Goal: Transaction & Acquisition: Purchase product/service

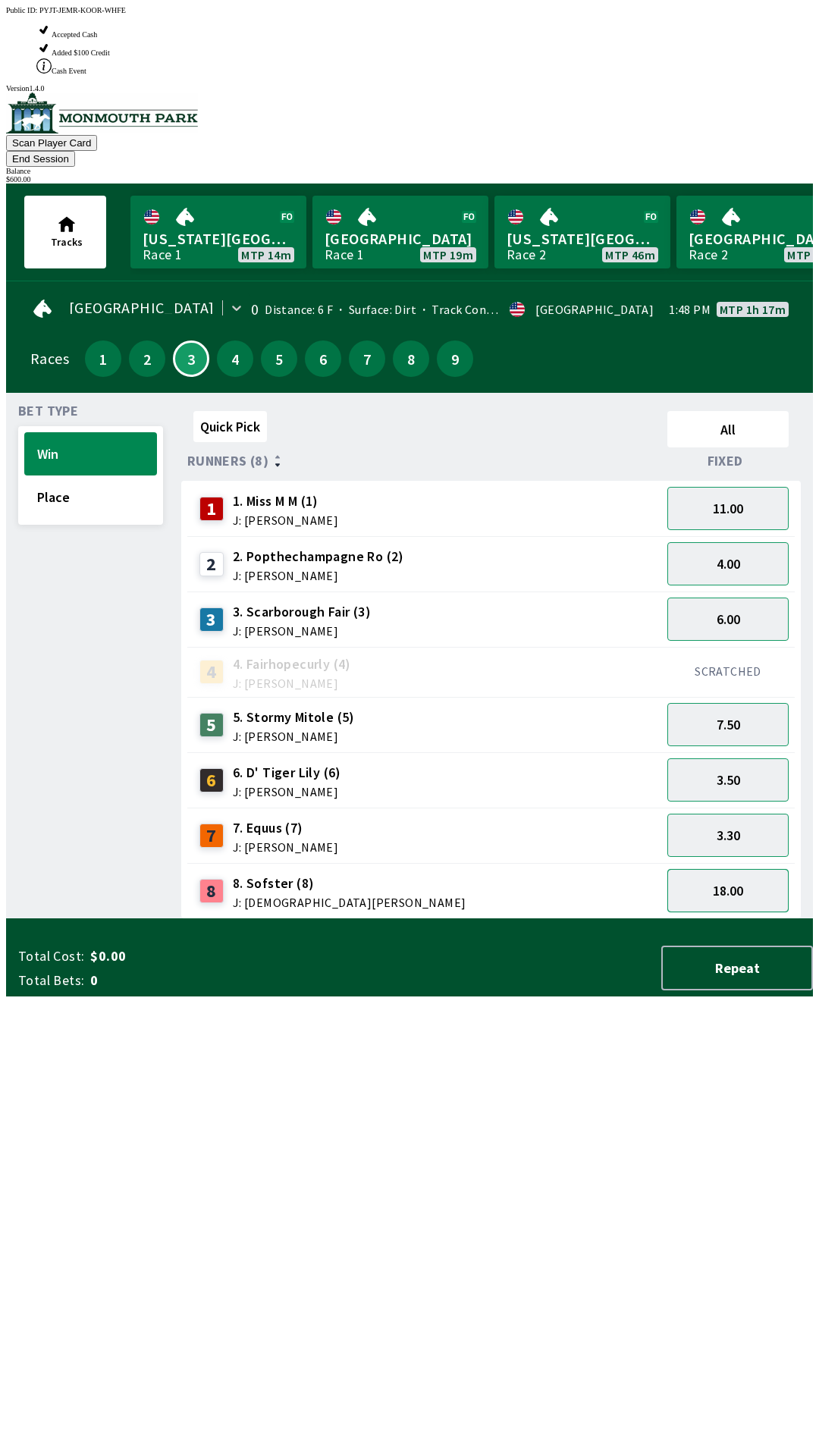
click at [739, 870] on button "18.00" at bounding box center [727, 891] width 121 height 43
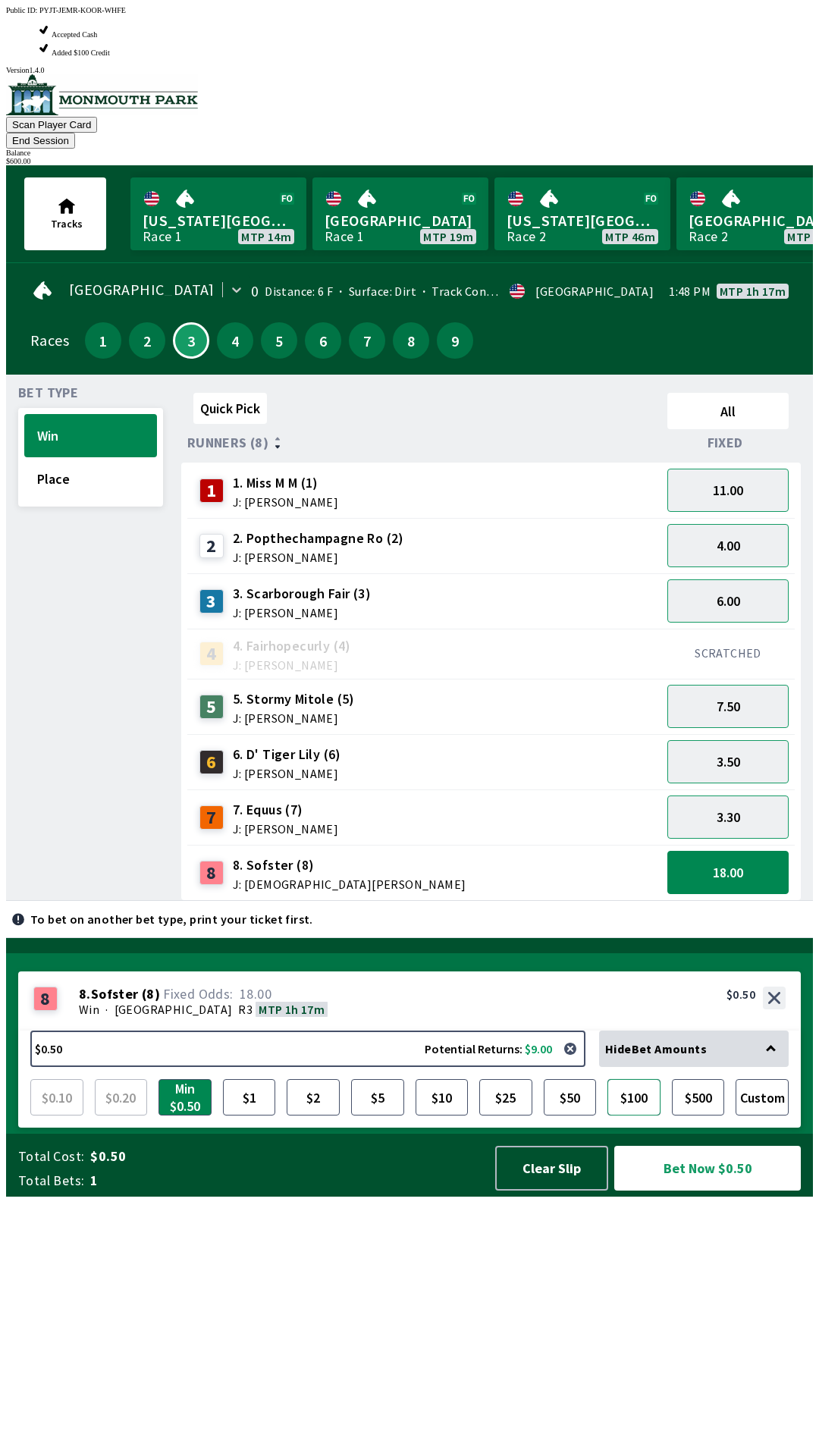
click at [625, 1116] on button "$100" at bounding box center [633, 1097] width 53 height 36
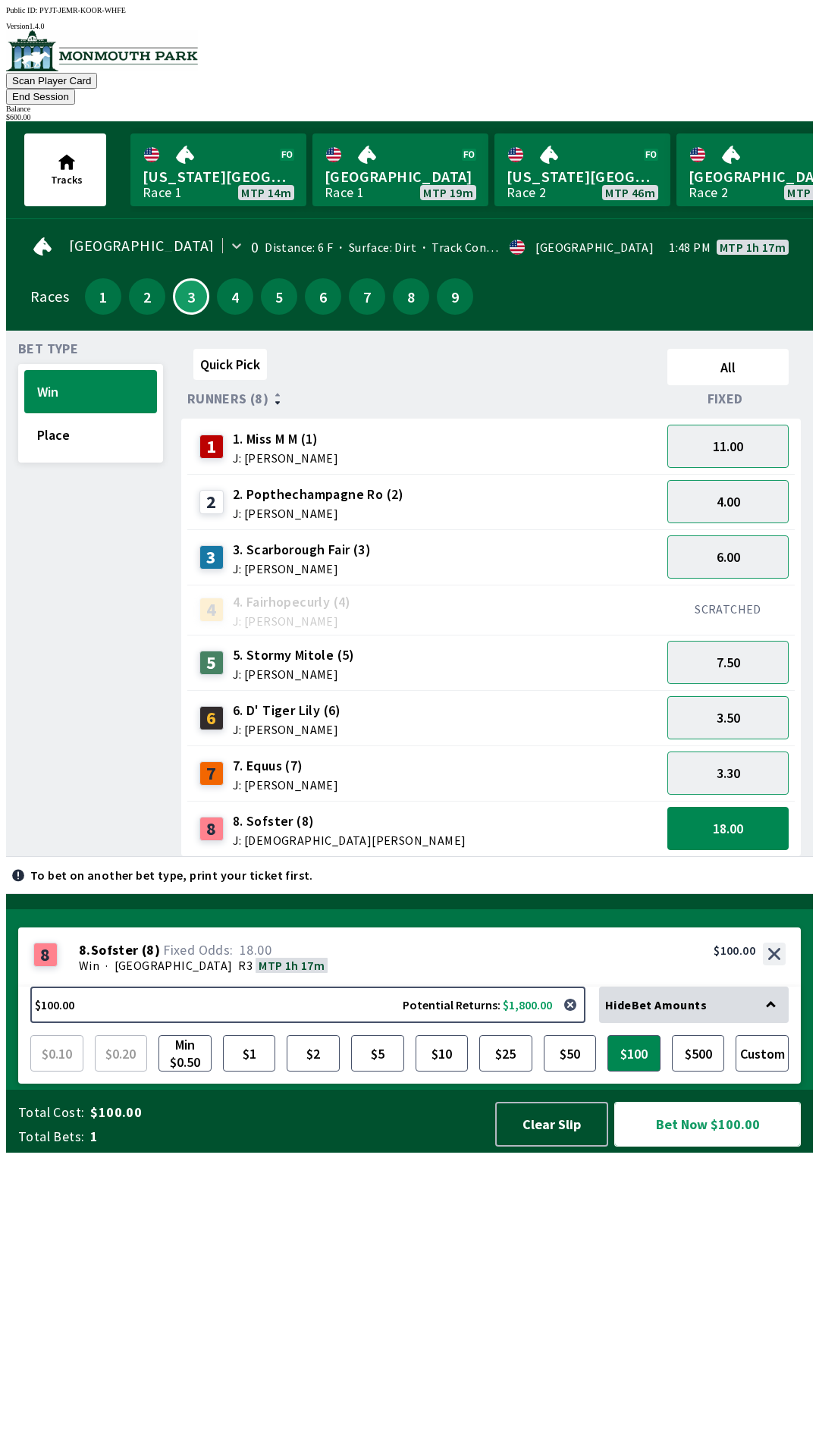
click at [690, 1147] on button "Bet Now $100.00" at bounding box center [707, 1124] width 187 height 45
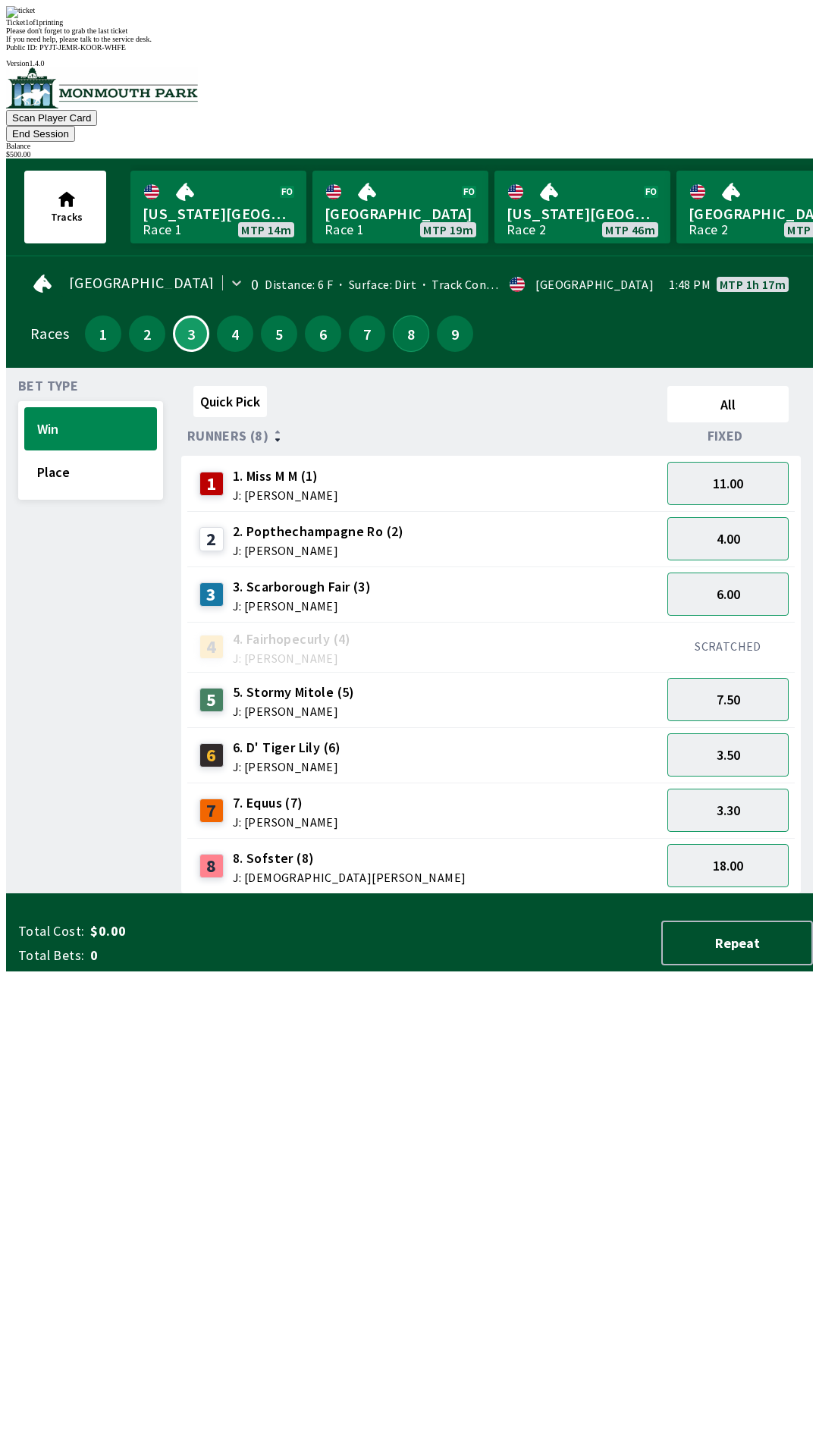
click at [401, 316] on button "8" at bounding box center [410, 333] width 36 height 36
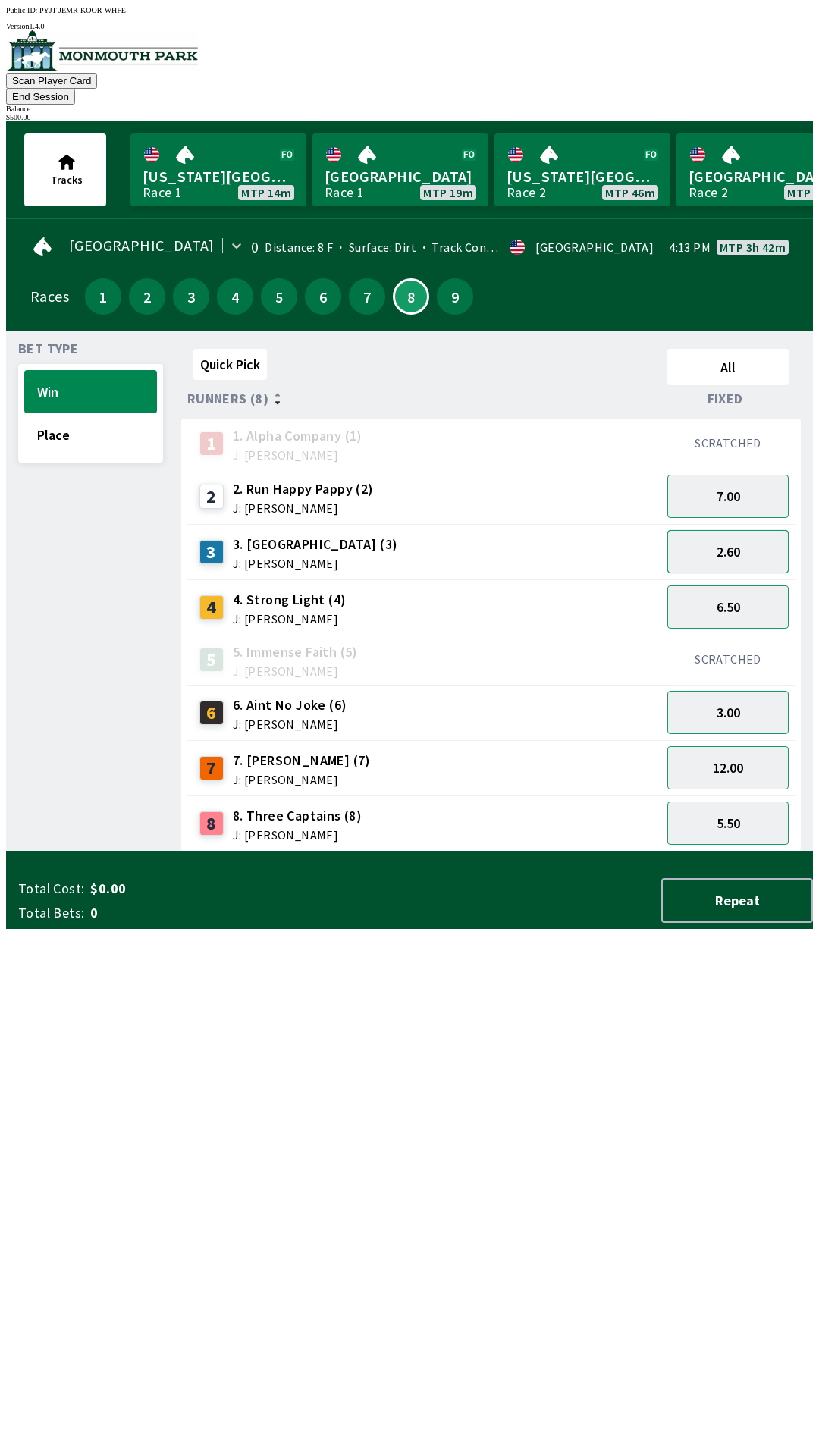
click at [743, 538] on button "2.60" at bounding box center [727, 552] width 121 height 43
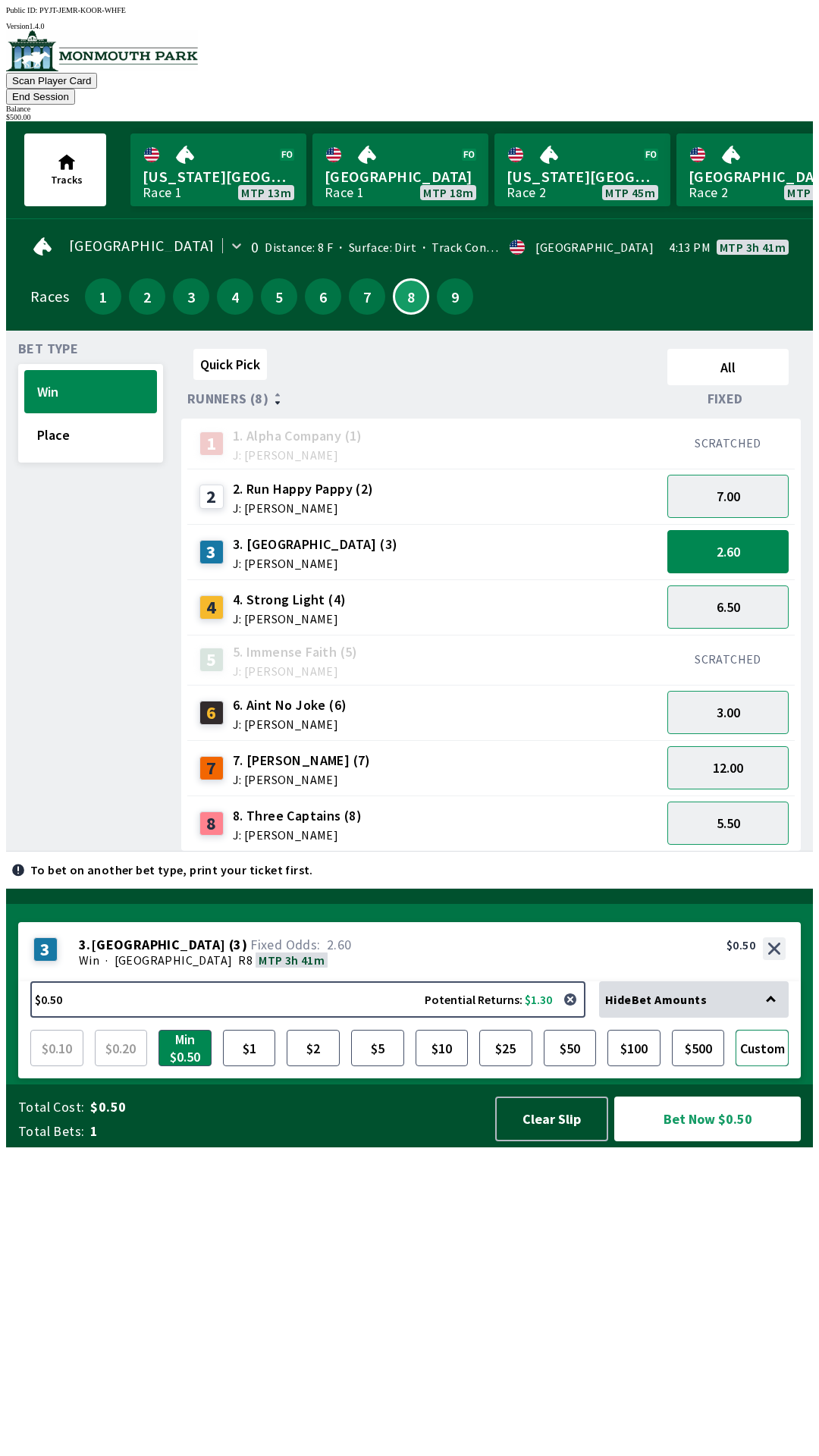
click at [761, 1066] on button "Custom" at bounding box center [762, 1048] width 53 height 36
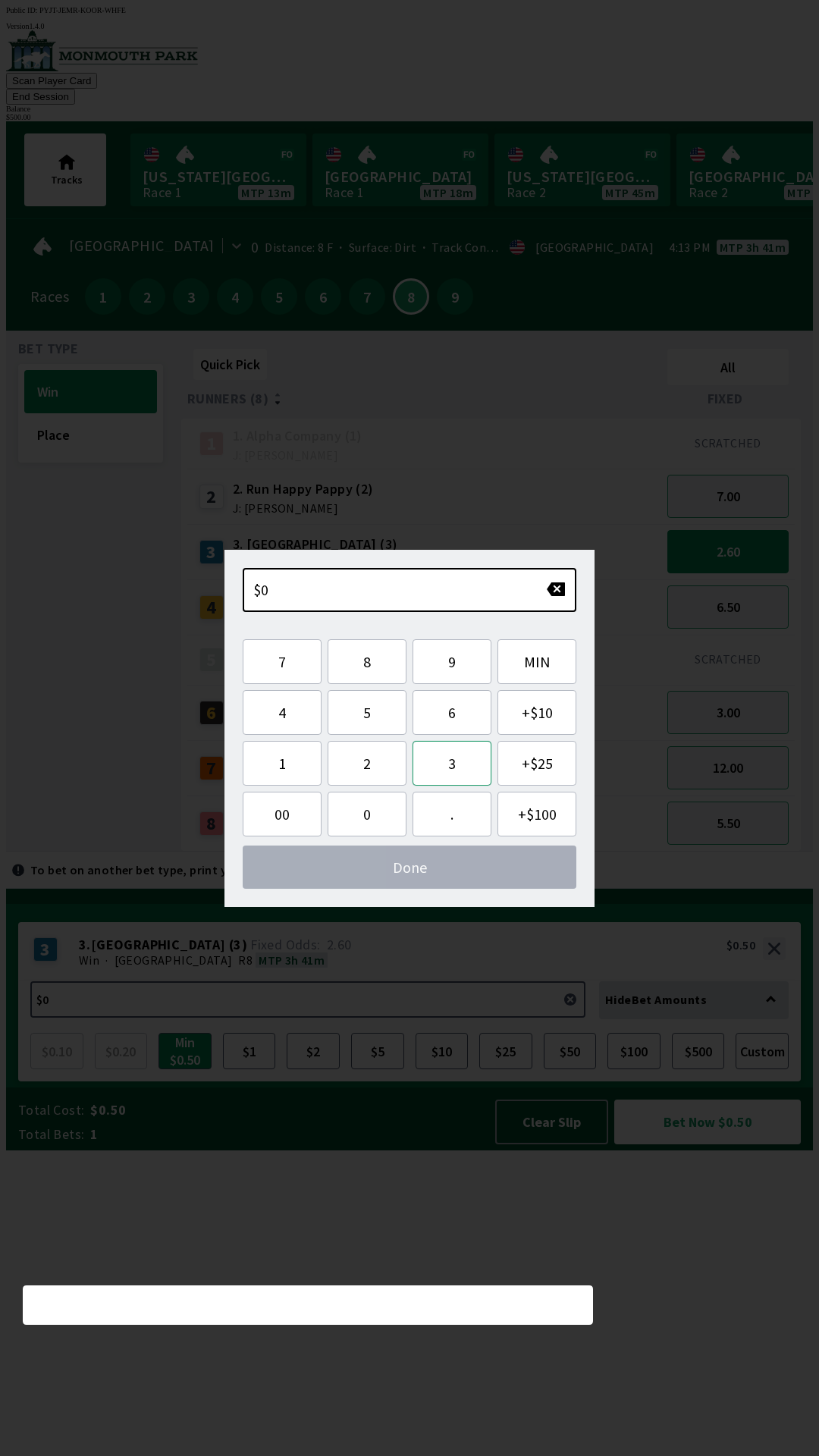
click at [443, 762] on button "3" at bounding box center [452, 763] width 79 height 45
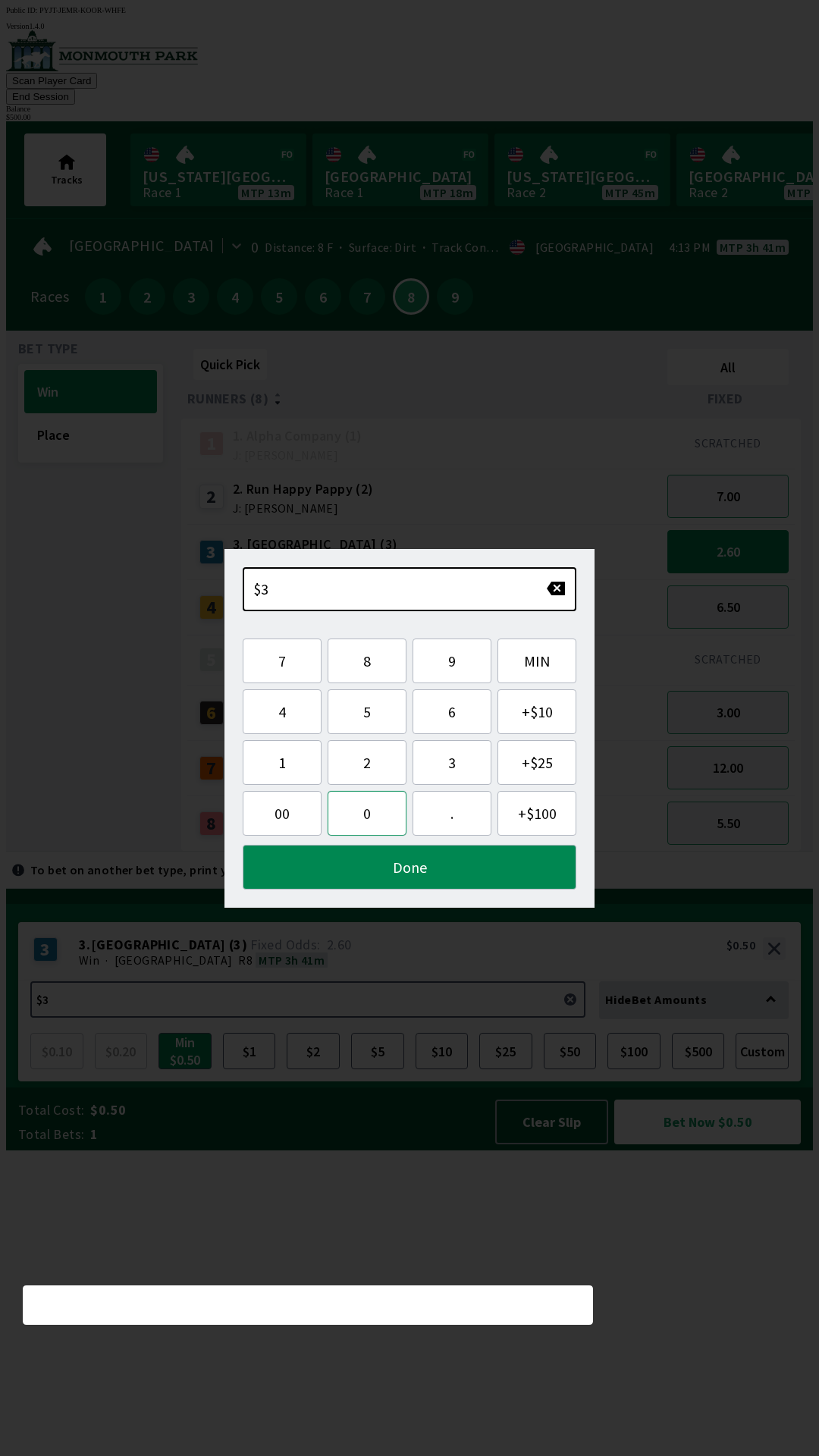
click at [367, 823] on button "0" at bounding box center [367, 813] width 79 height 45
click at [373, 820] on button "0" at bounding box center [367, 813] width 79 height 45
click at [463, 818] on button "." at bounding box center [452, 813] width 79 height 45
click at [423, 874] on button "Done" at bounding box center [410, 867] width 334 height 45
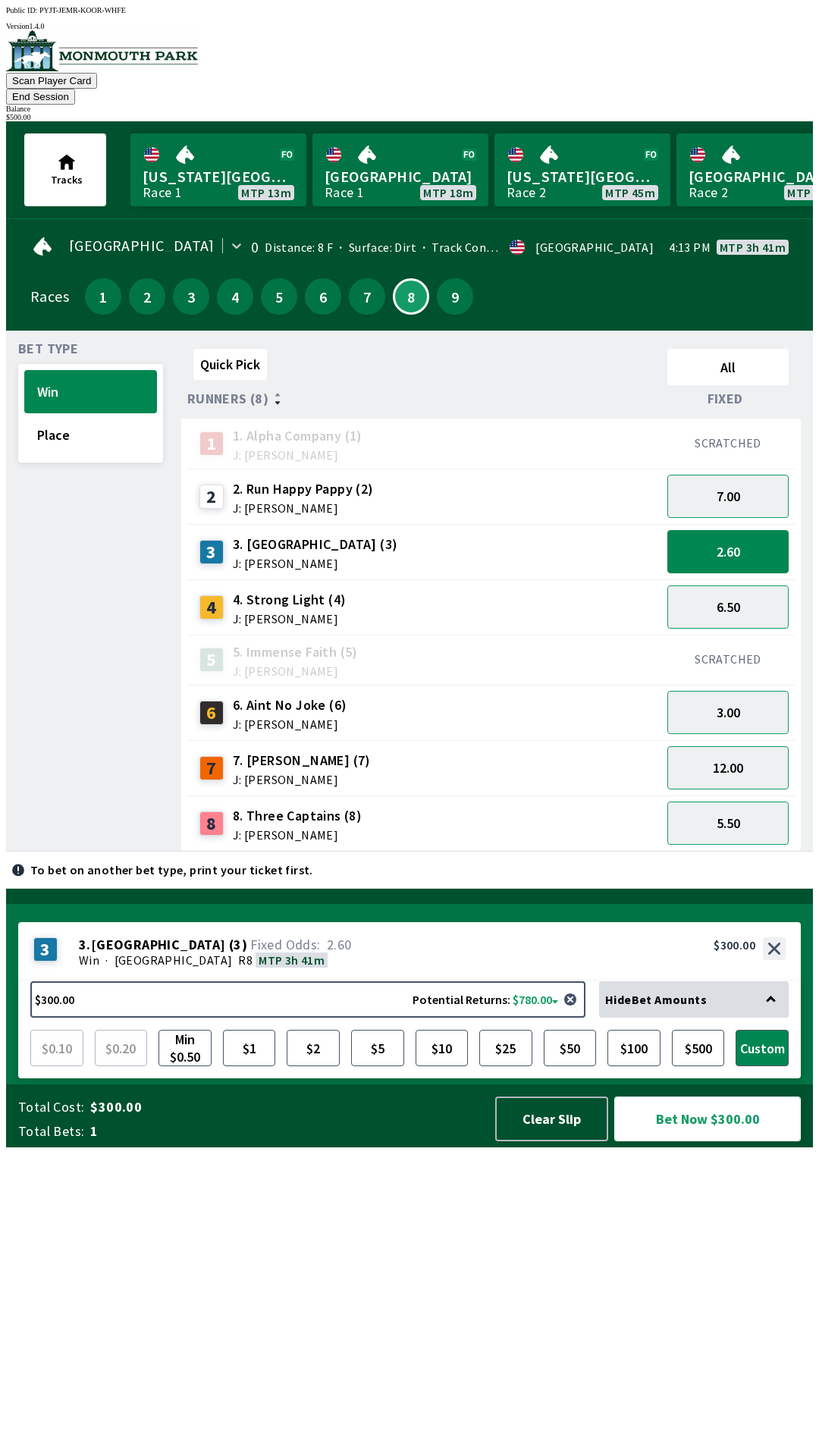
click at [724, 1141] on button "Bet Now $300.00" at bounding box center [707, 1118] width 190 height 46
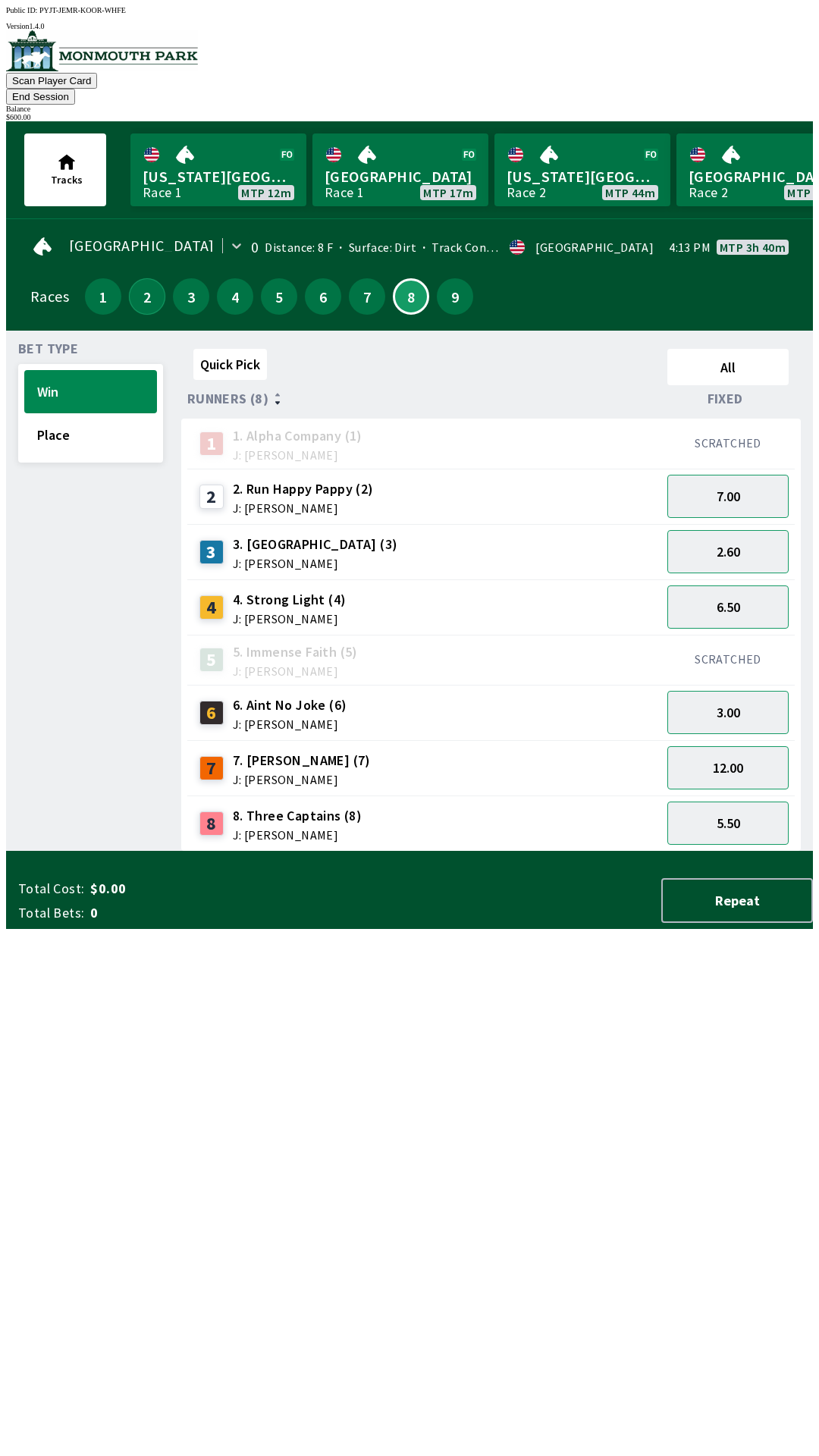
click at [140, 279] on button "2" at bounding box center [147, 296] width 36 height 36
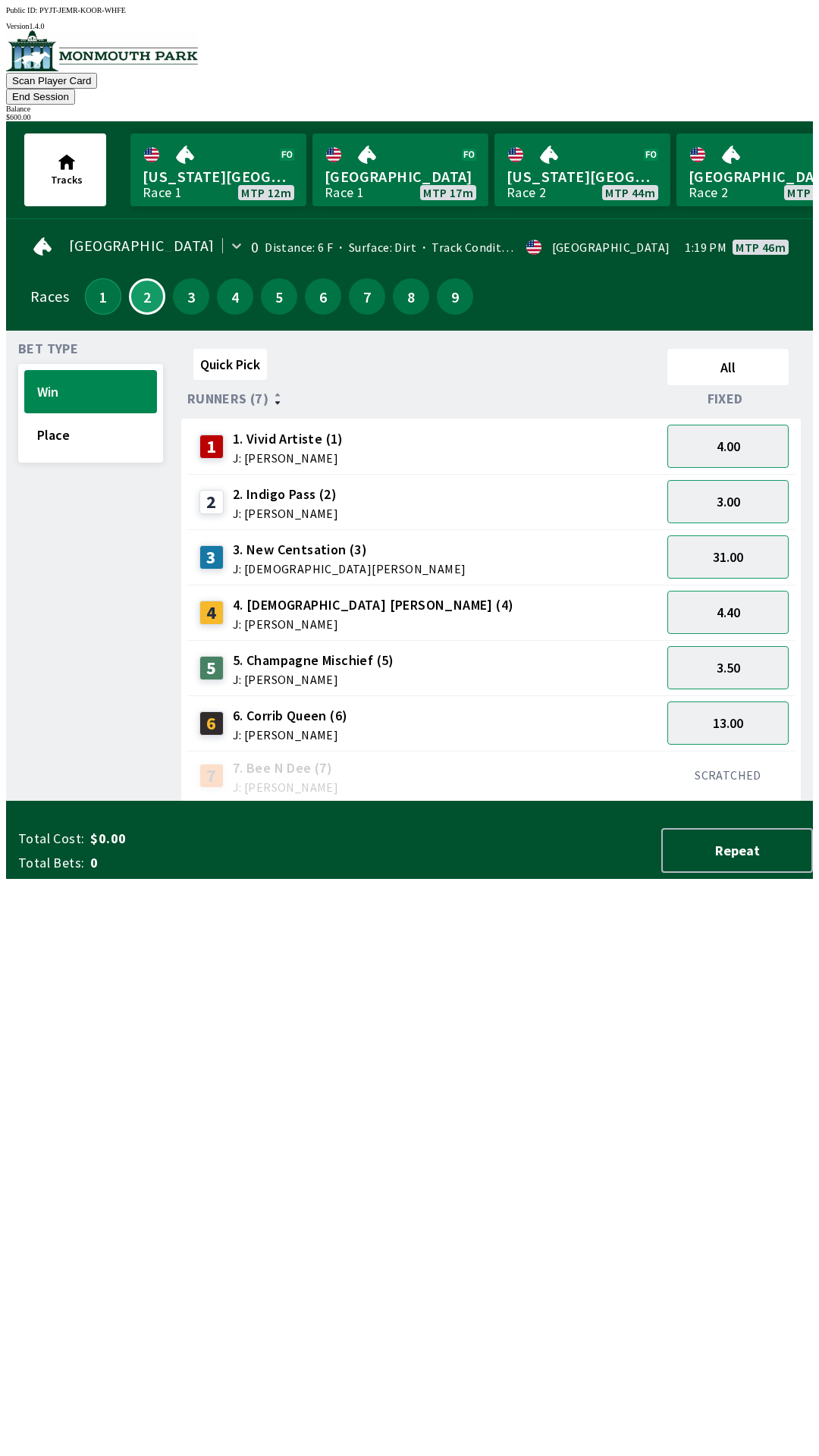
click at [85, 279] on button "1" at bounding box center [103, 296] width 36 height 36
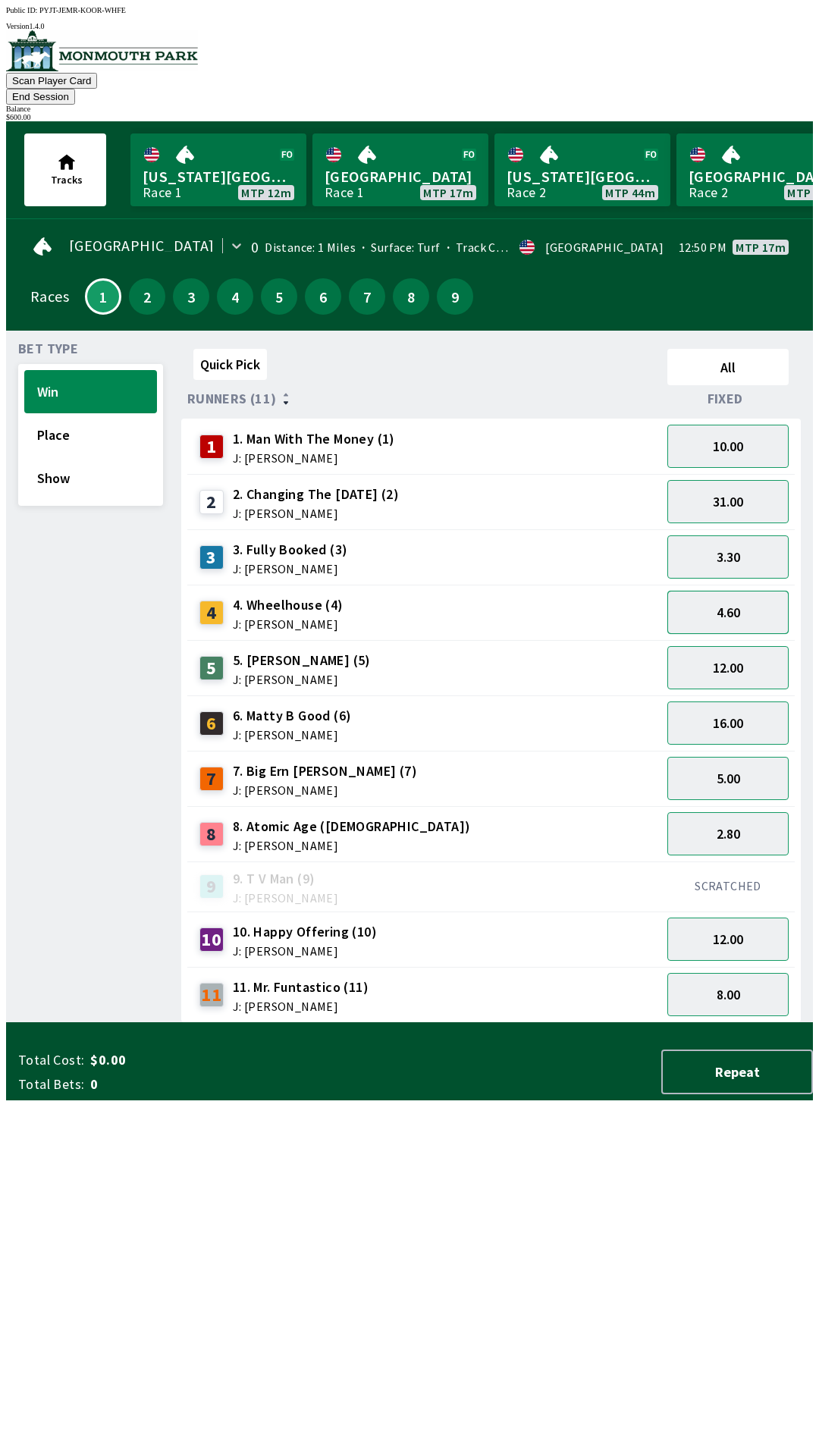
click at [740, 594] on button "4.60" at bounding box center [727, 613] width 121 height 43
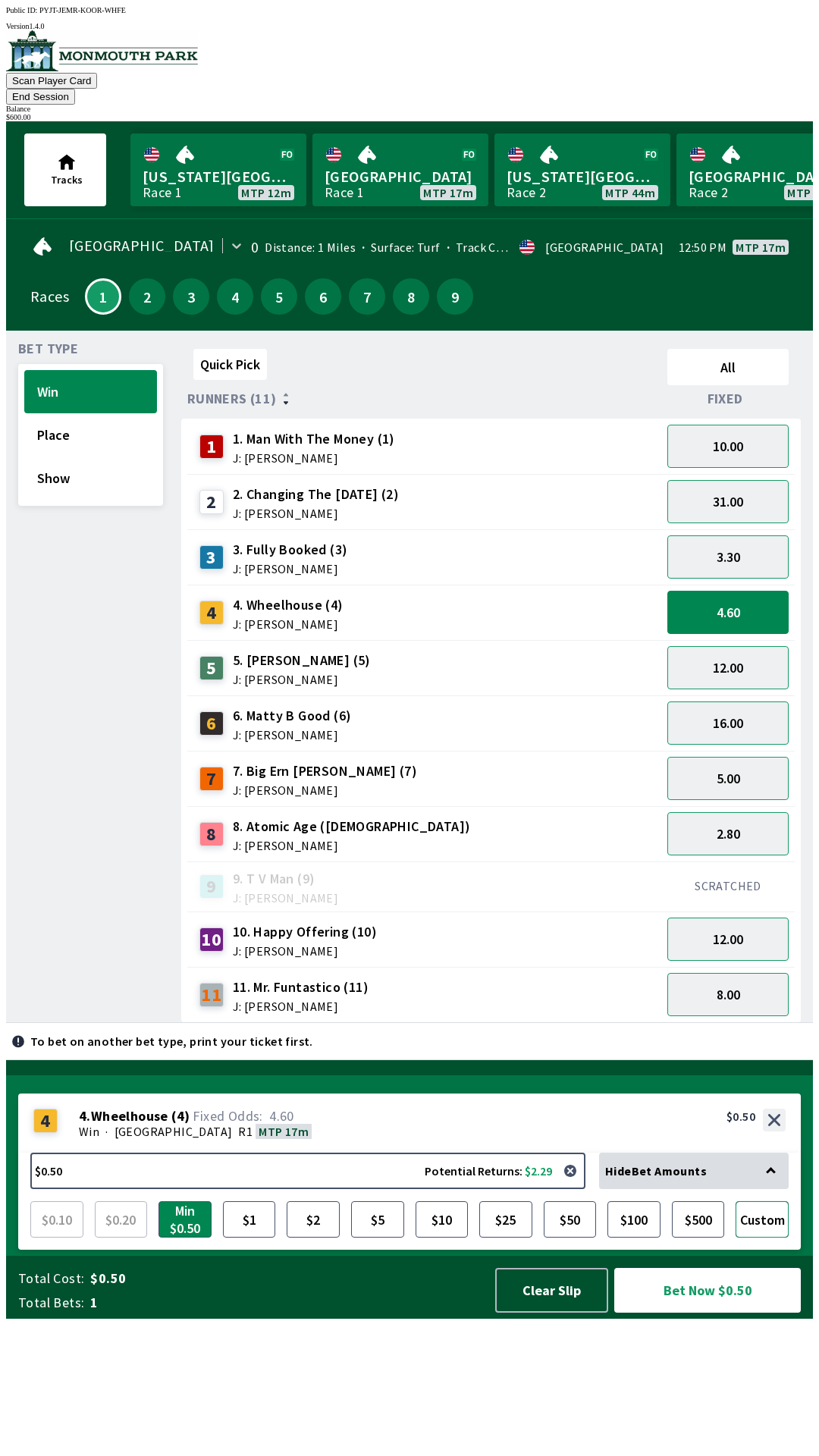
click at [757, 1238] on button "Custom" at bounding box center [762, 1219] width 53 height 36
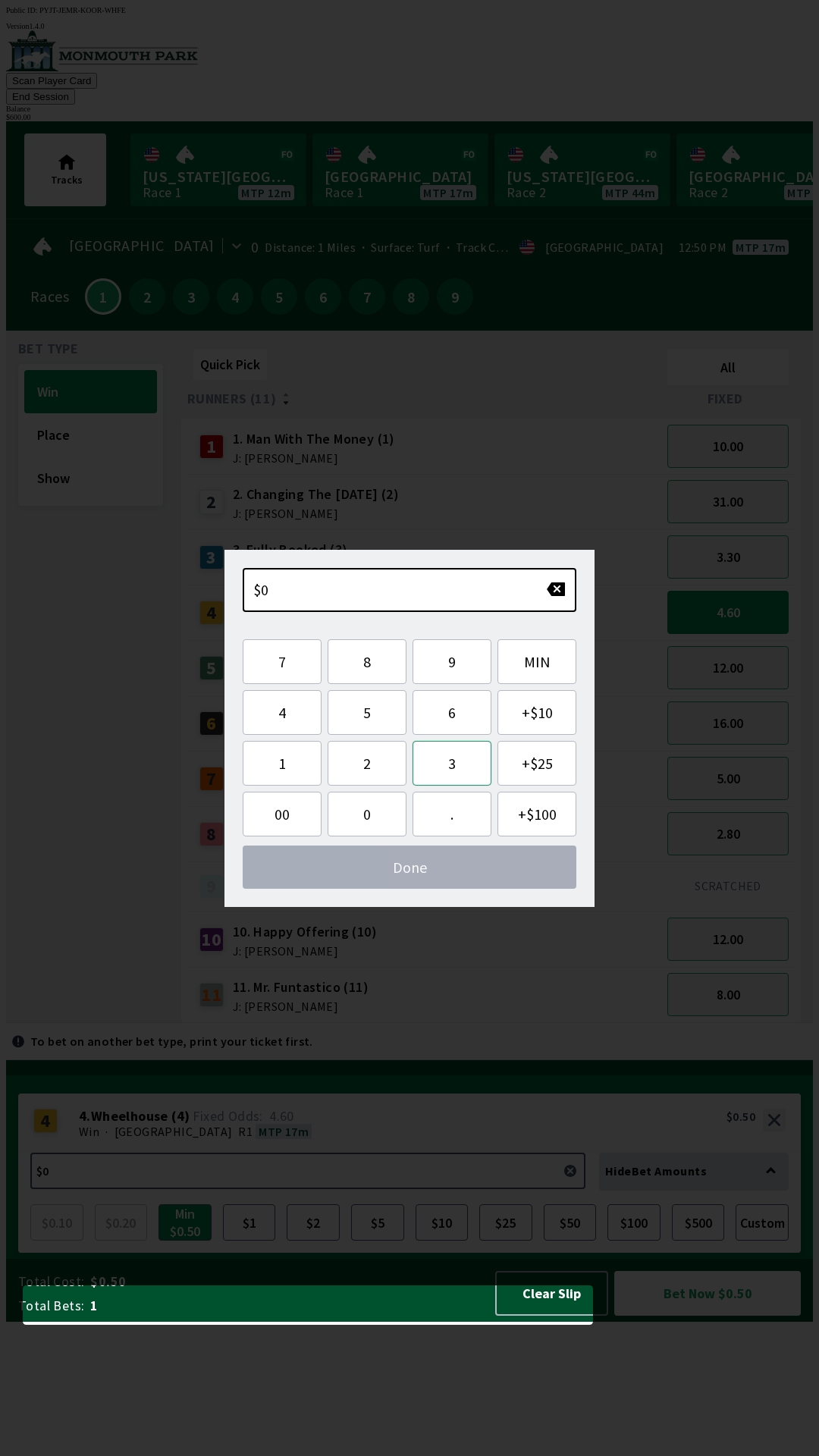
click at [450, 765] on button "3" at bounding box center [452, 763] width 79 height 45
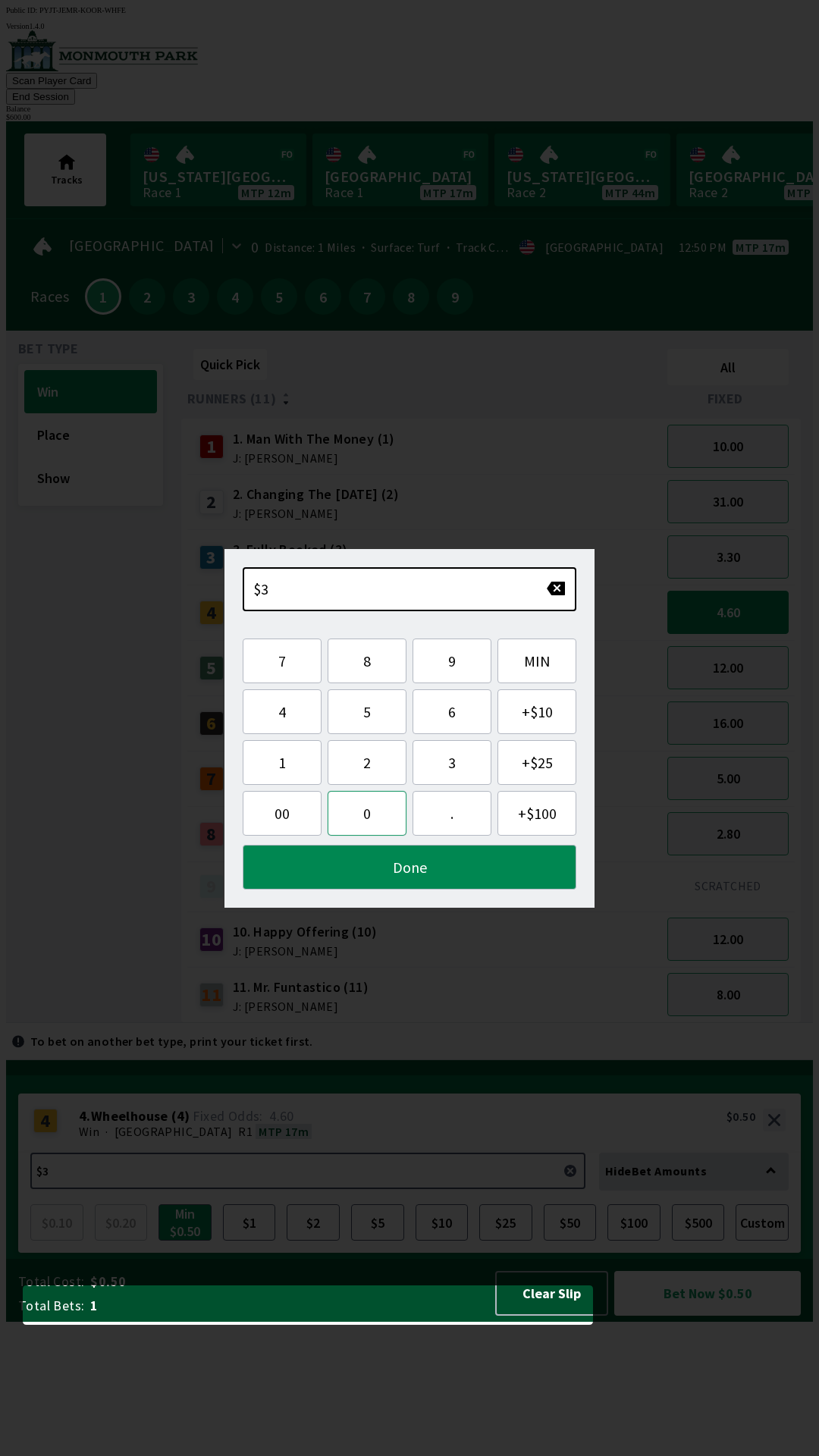
click at [356, 824] on button "0" at bounding box center [367, 813] width 79 height 45
click at [366, 816] on button "0" at bounding box center [367, 813] width 79 height 45
click at [436, 812] on button "." at bounding box center [452, 813] width 79 height 45
click at [406, 873] on button "Done" at bounding box center [410, 867] width 334 height 45
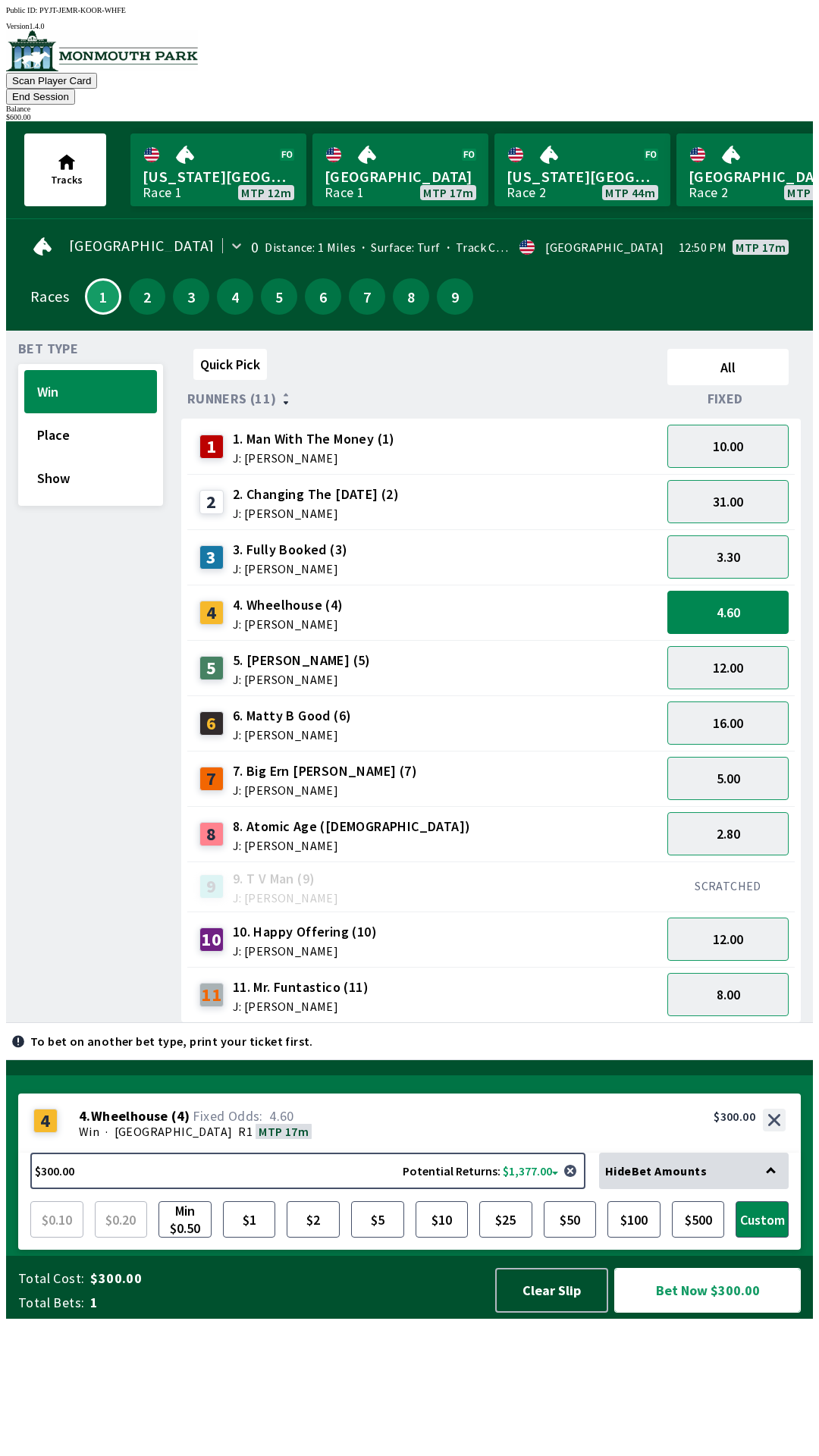
click at [709, 1313] on button "Bet Now $300.00" at bounding box center [707, 1291] width 187 height 45
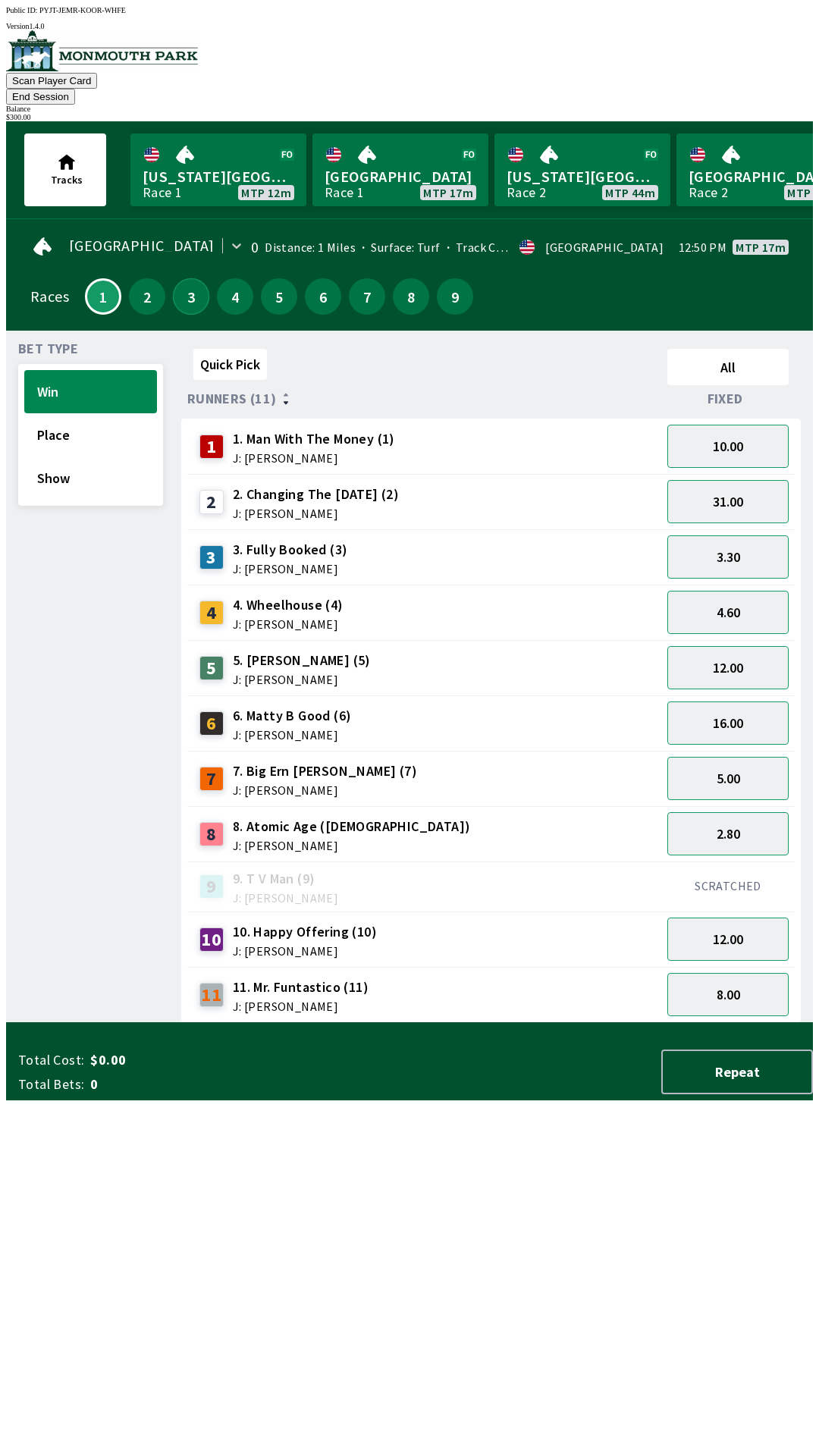
click at [175, 279] on button "3" at bounding box center [190, 296] width 36 height 36
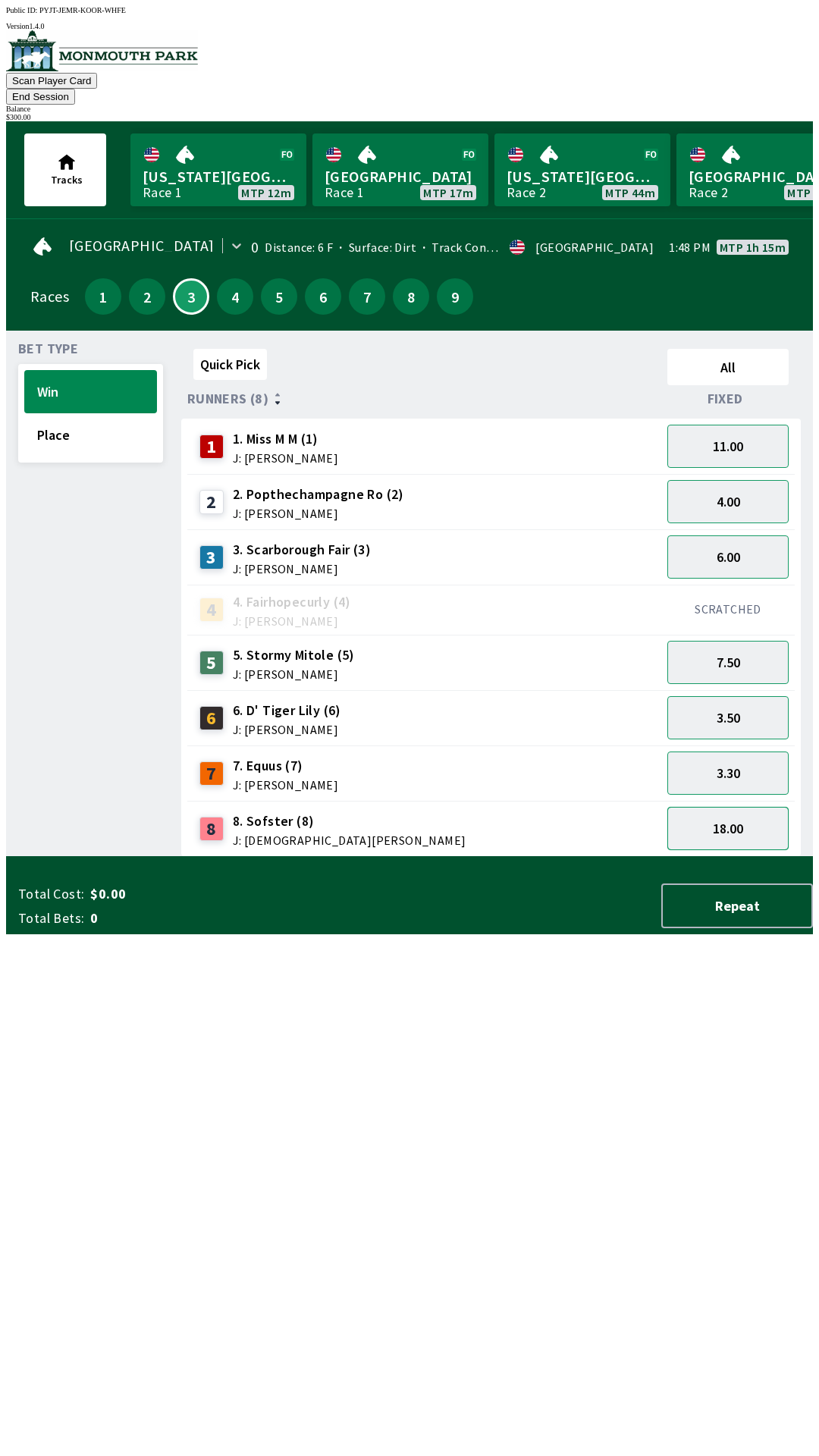
click at [755, 815] on button "18.00" at bounding box center [727, 829] width 121 height 43
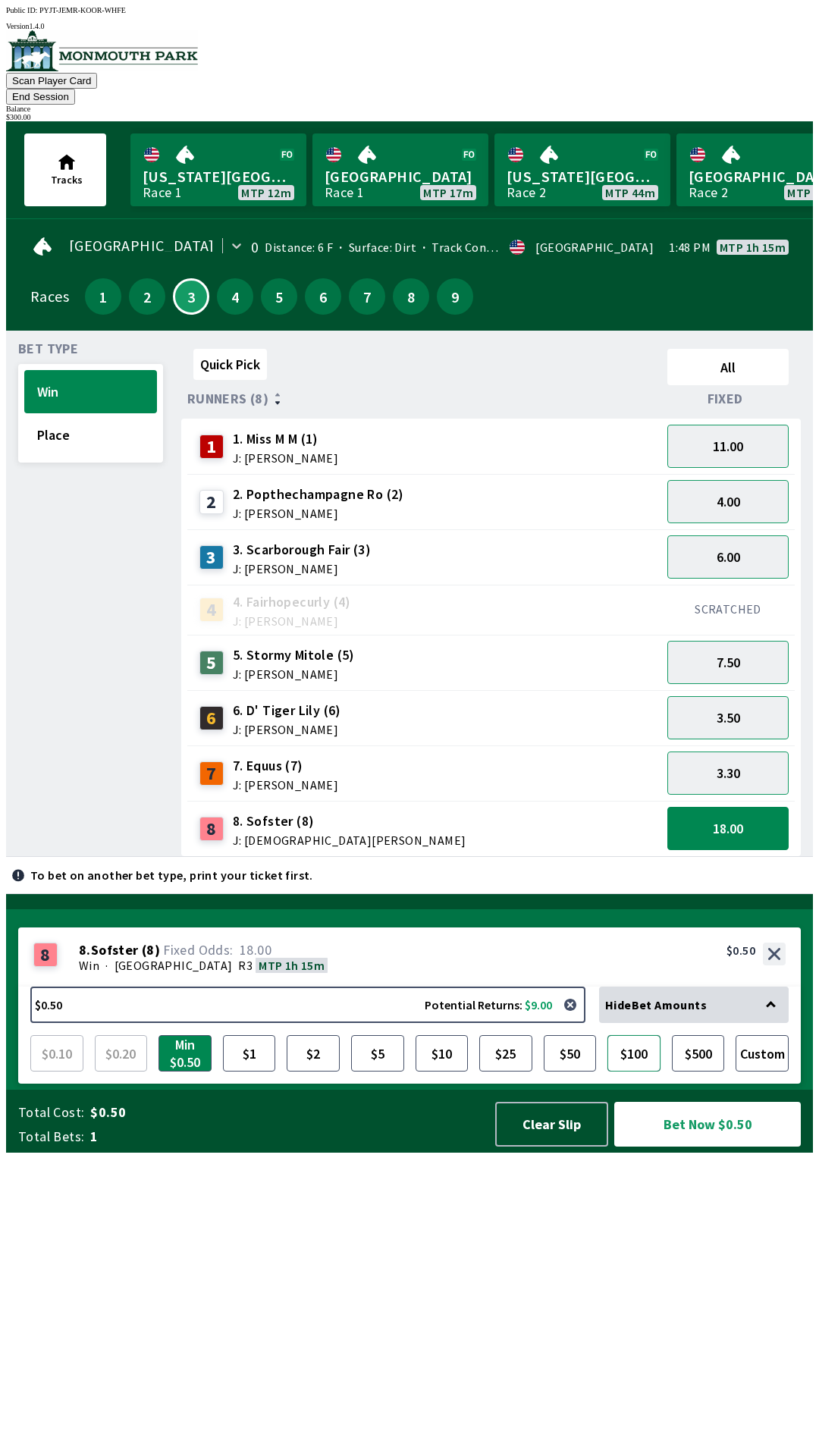
click at [631, 1072] on button "$100" at bounding box center [633, 1053] width 53 height 36
click at [699, 1147] on button "Bet Now $100.00" at bounding box center [707, 1124] width 187 height 45
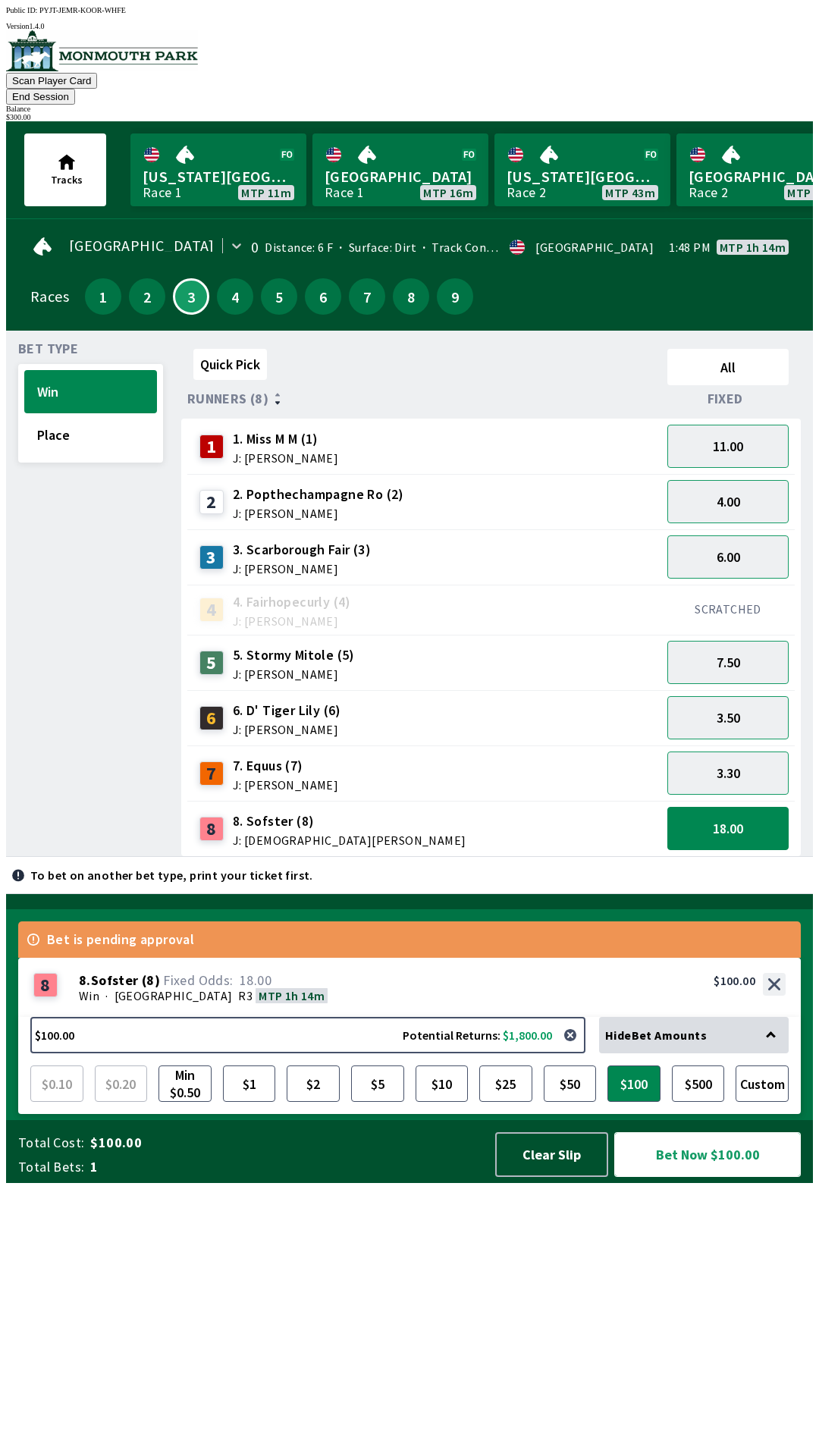
click at [715, 1177] on button "Bet Now $100.00" at bounding box center [707, 1155] width 187 height 45
click at [544, 1177] on button "Clear Slip" at bounding box center [551, 1155] width 113 height 45
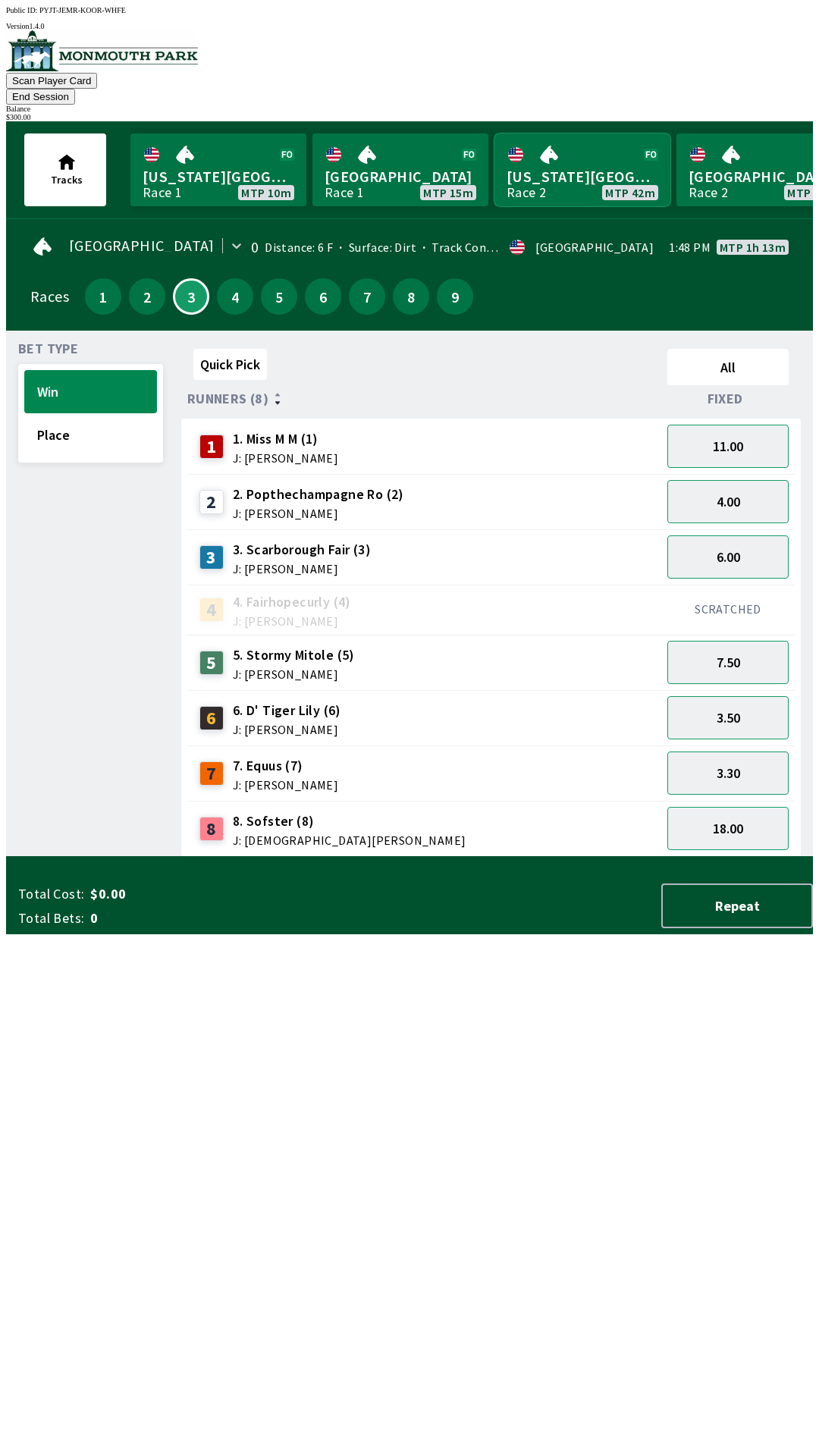
click at [574, 157] on link "[US_STATE] Park Race 2 MTP 42m" at bounding box center [582, 170] width 176 height 73
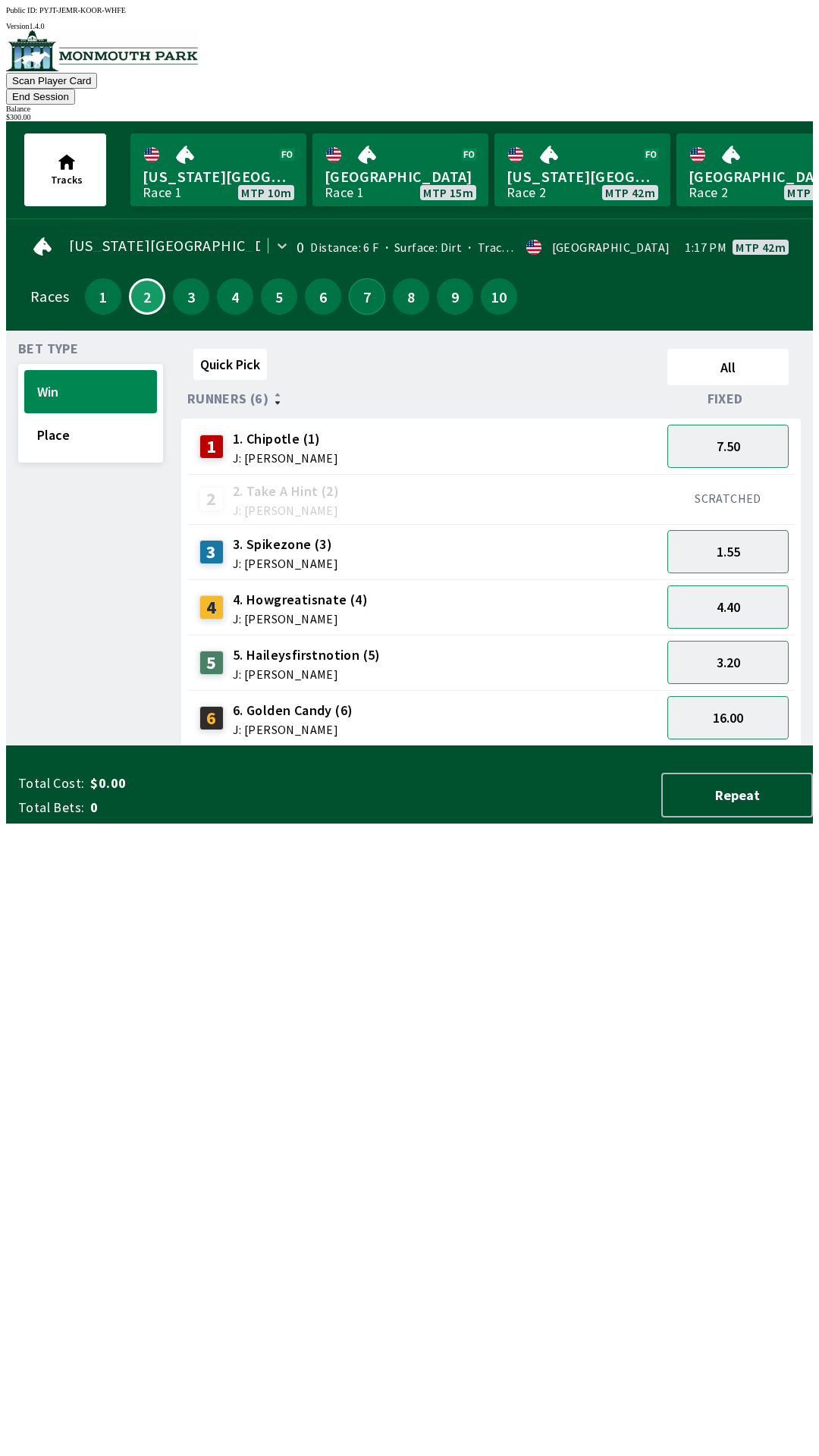
click at [358, 279] on button "7" at bounding box center [366, 296] width 36 height 36
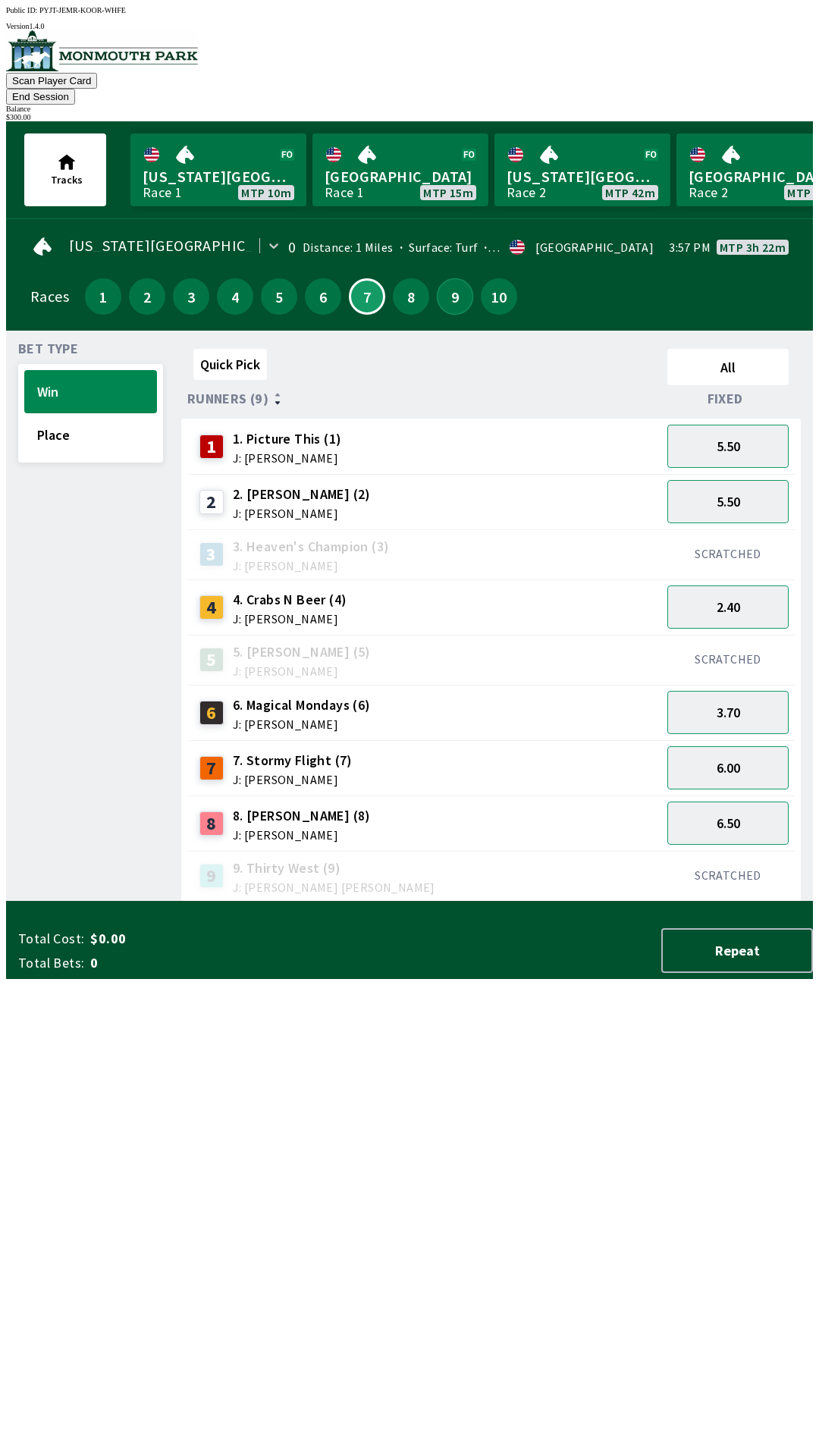
click at [450, 283] on button "9" at bounding box center [454, 296] width 36 height 36
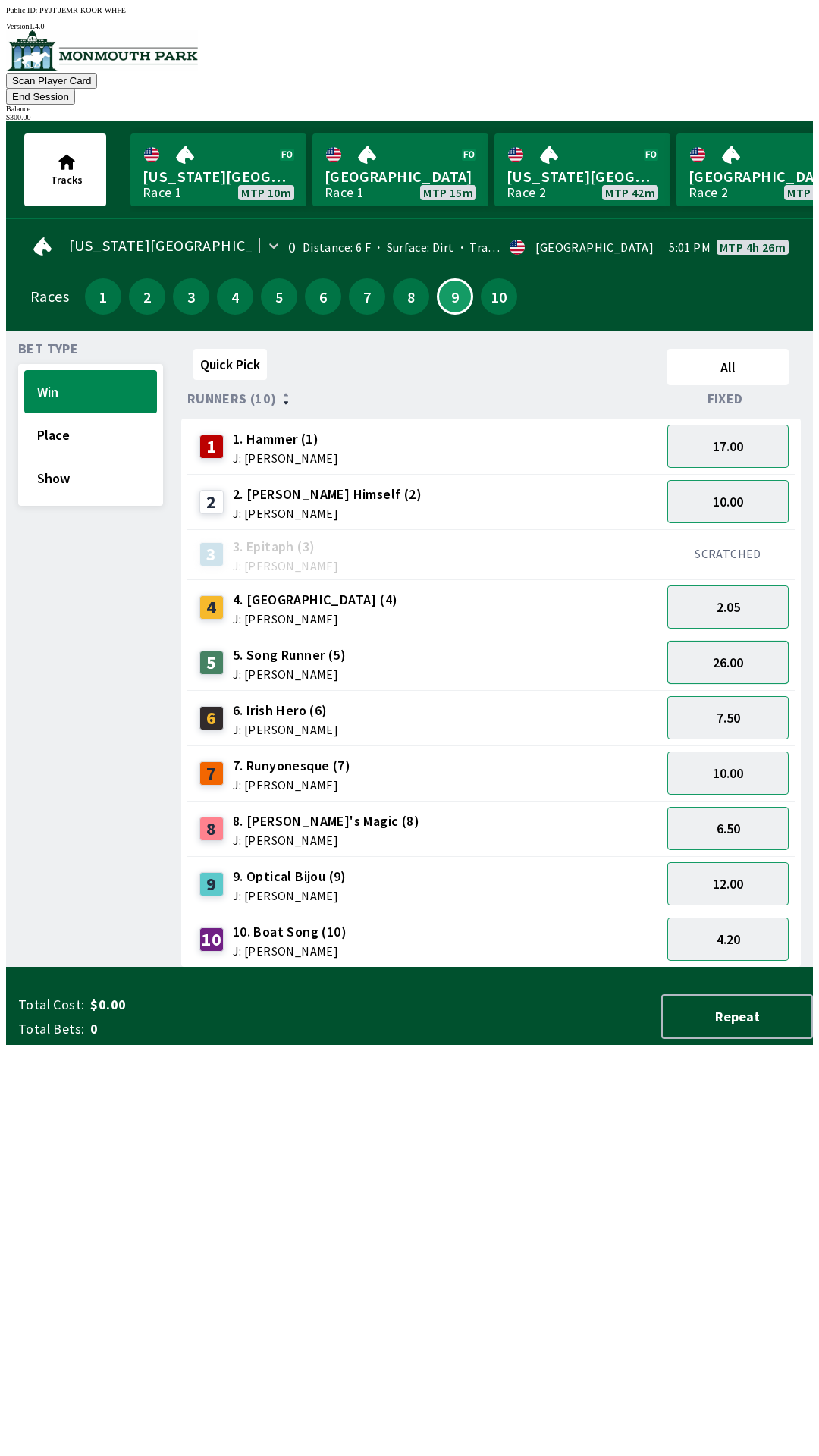
click at [744, 647] on button "26.00" at bounding box center [727, 663] width 121 height 43
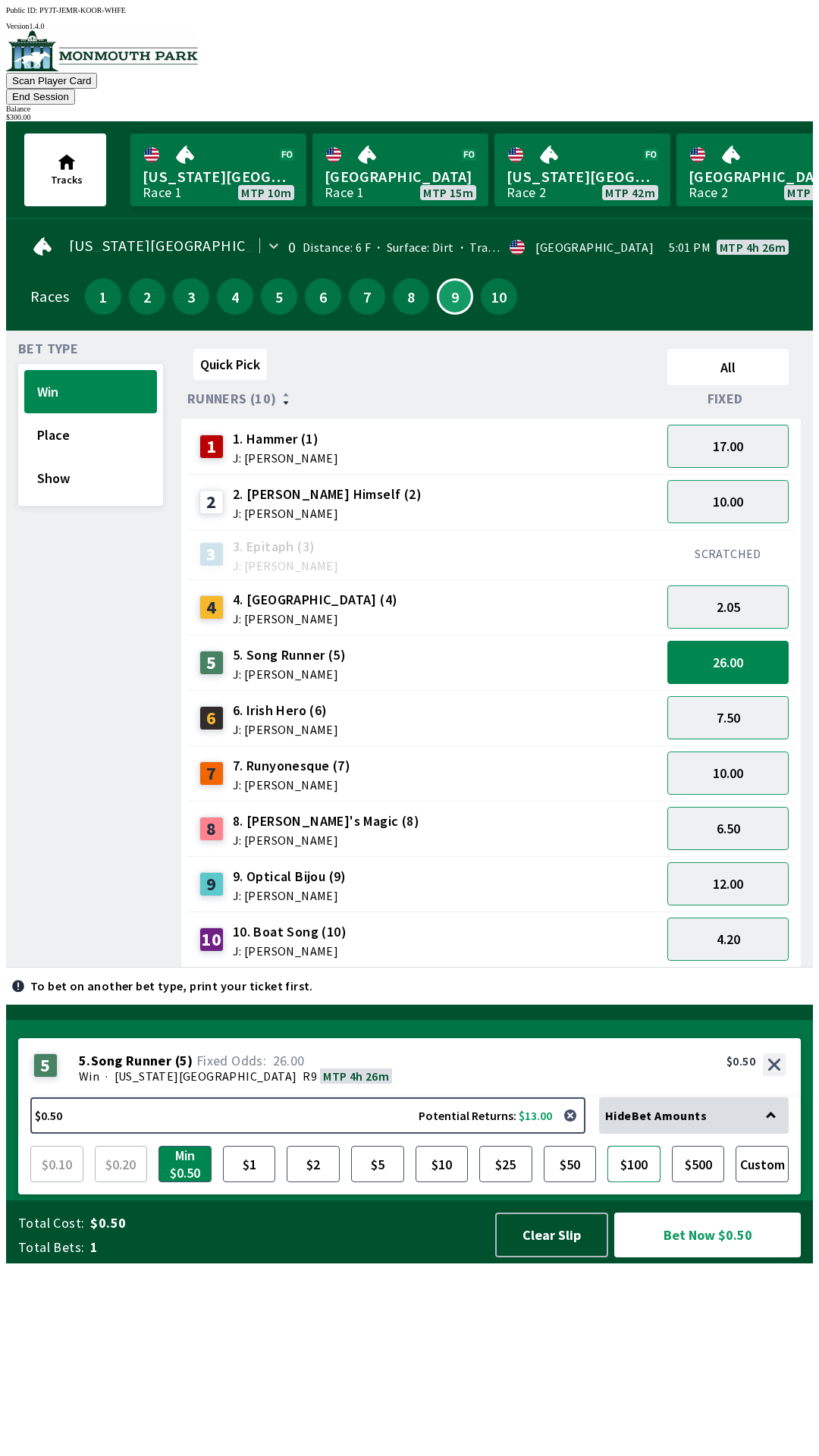
click at [637, 1183] on button "$100" at bounding box center [633, 1164] width 53 height 36
click at [703, 1258] on button "Bet Now $100.00" at bounding box center [707, 1235] width 187 height 45
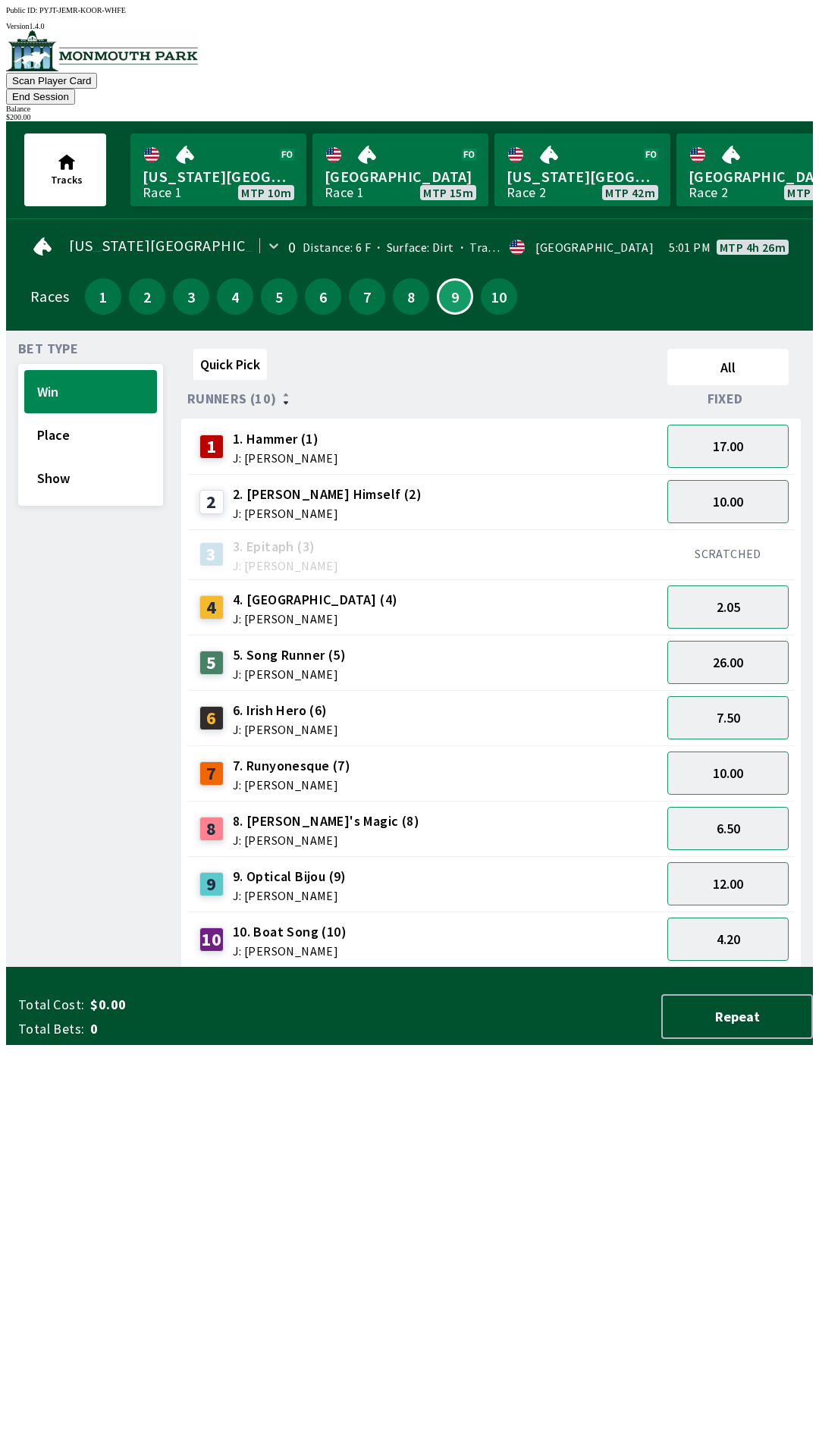
click at [509, 968] on div "Quick Pick All Runners (10) Fixed 1 1. [PERSON_NAME] (1) J: [PERSON_NAME] 17.00…" at bounding box center [497, 655] width 632 height 625
click at [315, 279] on button "6" at bounding box center [322, 296] width 36 height 36
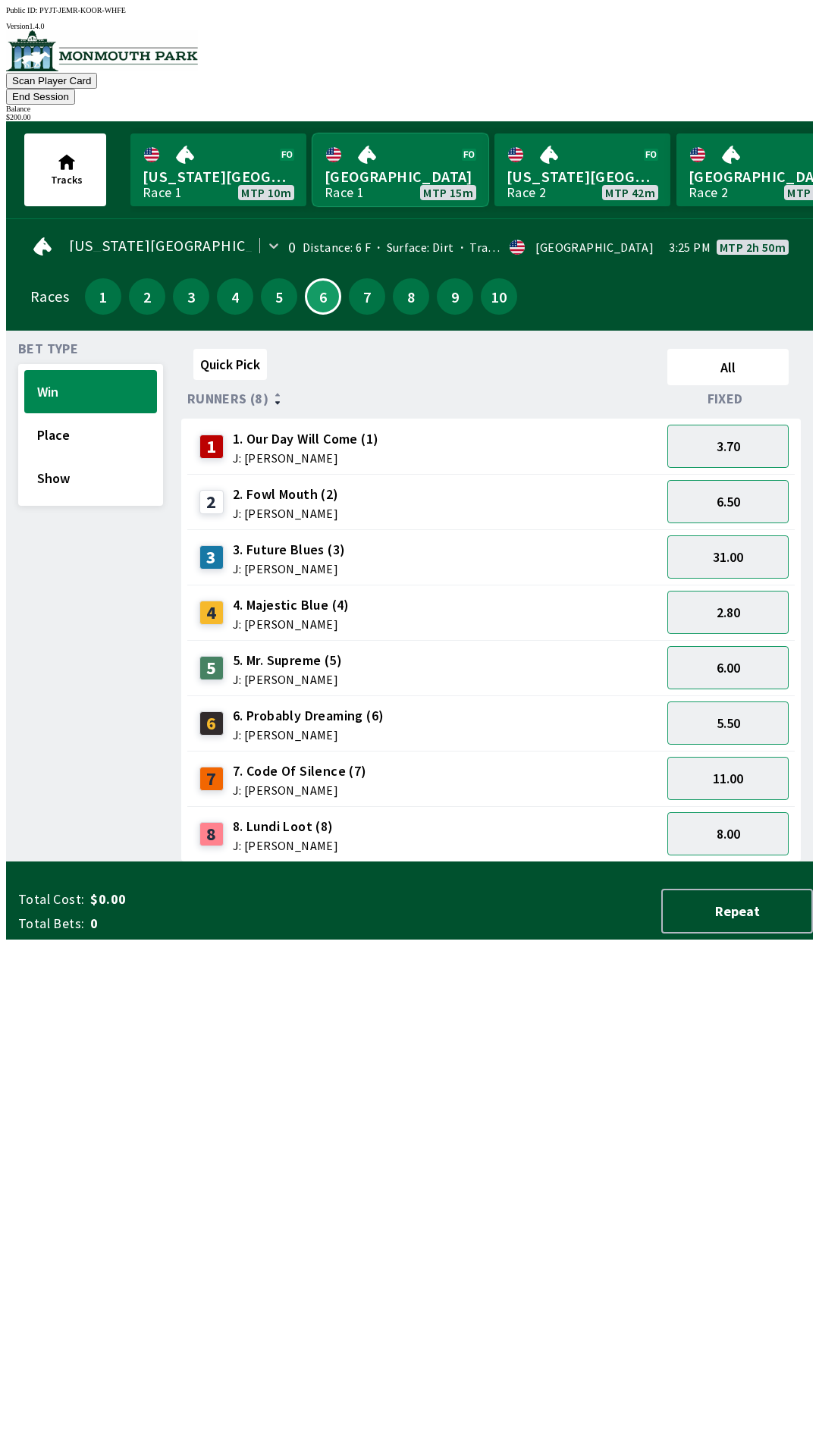
click at [395, 162] on link "[GEOGRAPHIC_DATA] Race 1 MTP 15m" at bounding box center [400, 170] width 176 height 73
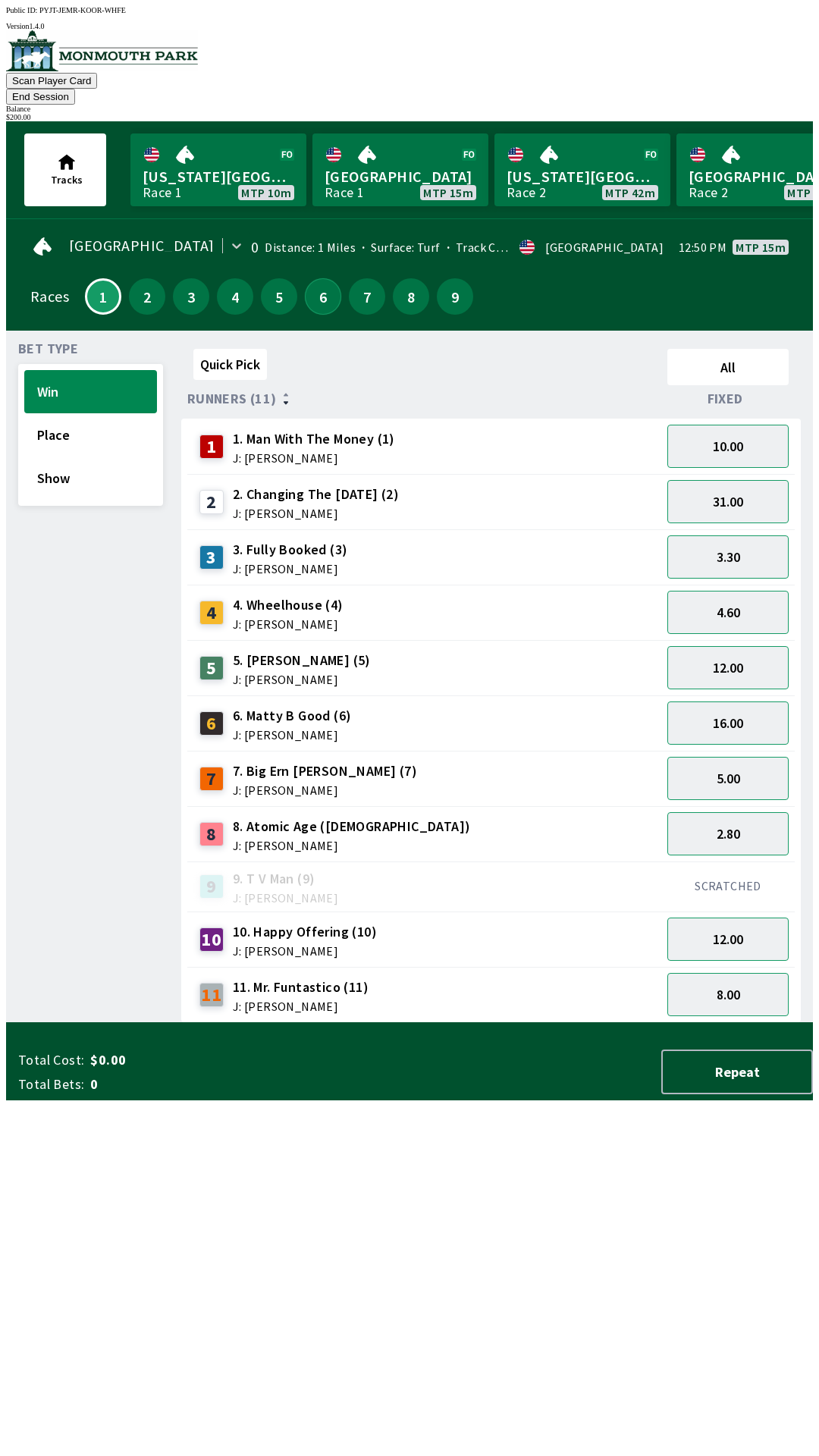
click at [311, 289] on button "6" at bounding box center [322, 296] width 36 height 36
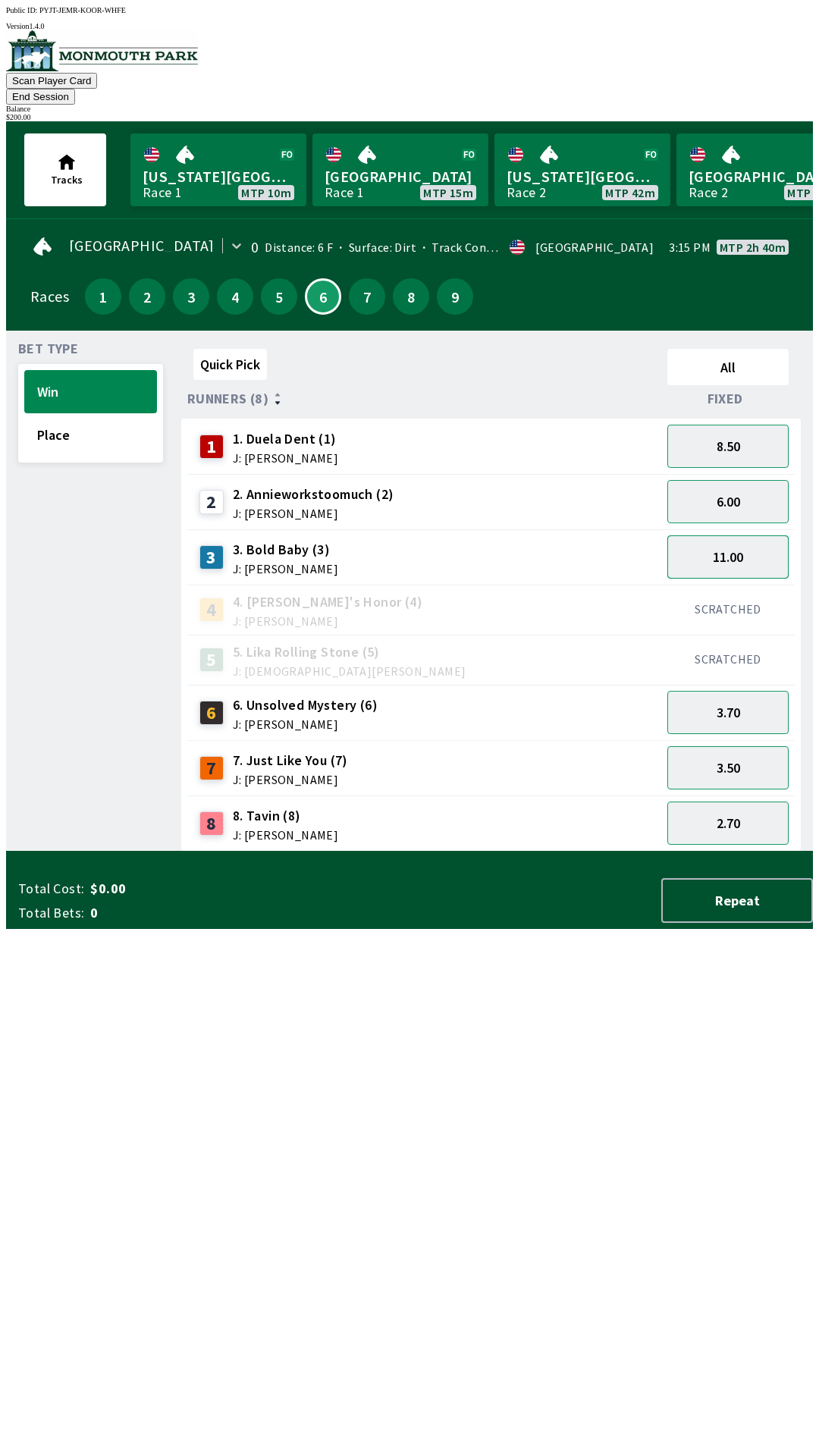
click at [722, 535] on button "11.00" at bounding box center [727, 557] width 121 height 43
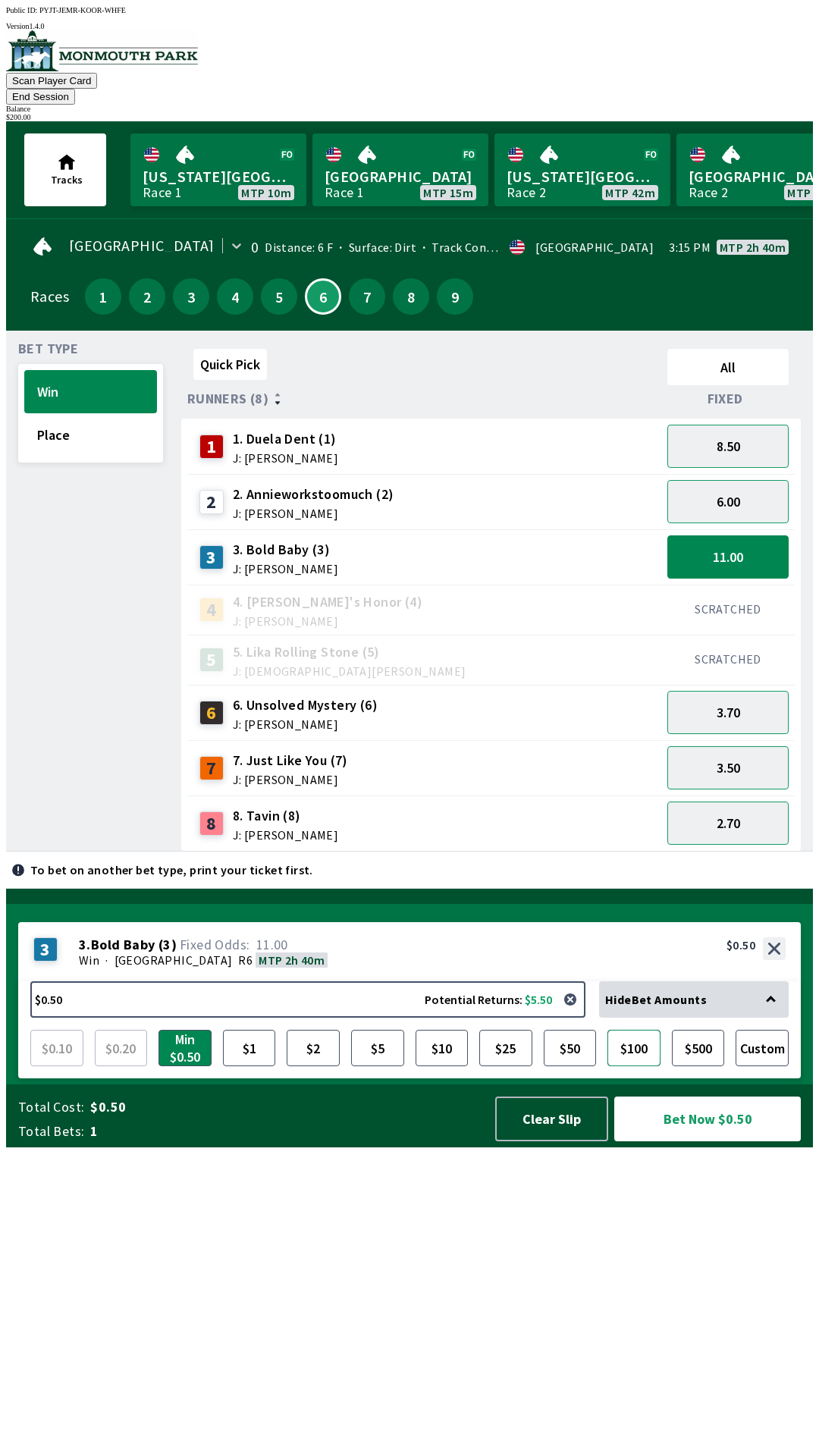
click at [629, 1066] on button "$100" at bounding box center [633, 1048] width 53 height 36
click at [713, 1141] on button "Bet Now $100.00" at bounding box center [707, 1119] width 187 height 45
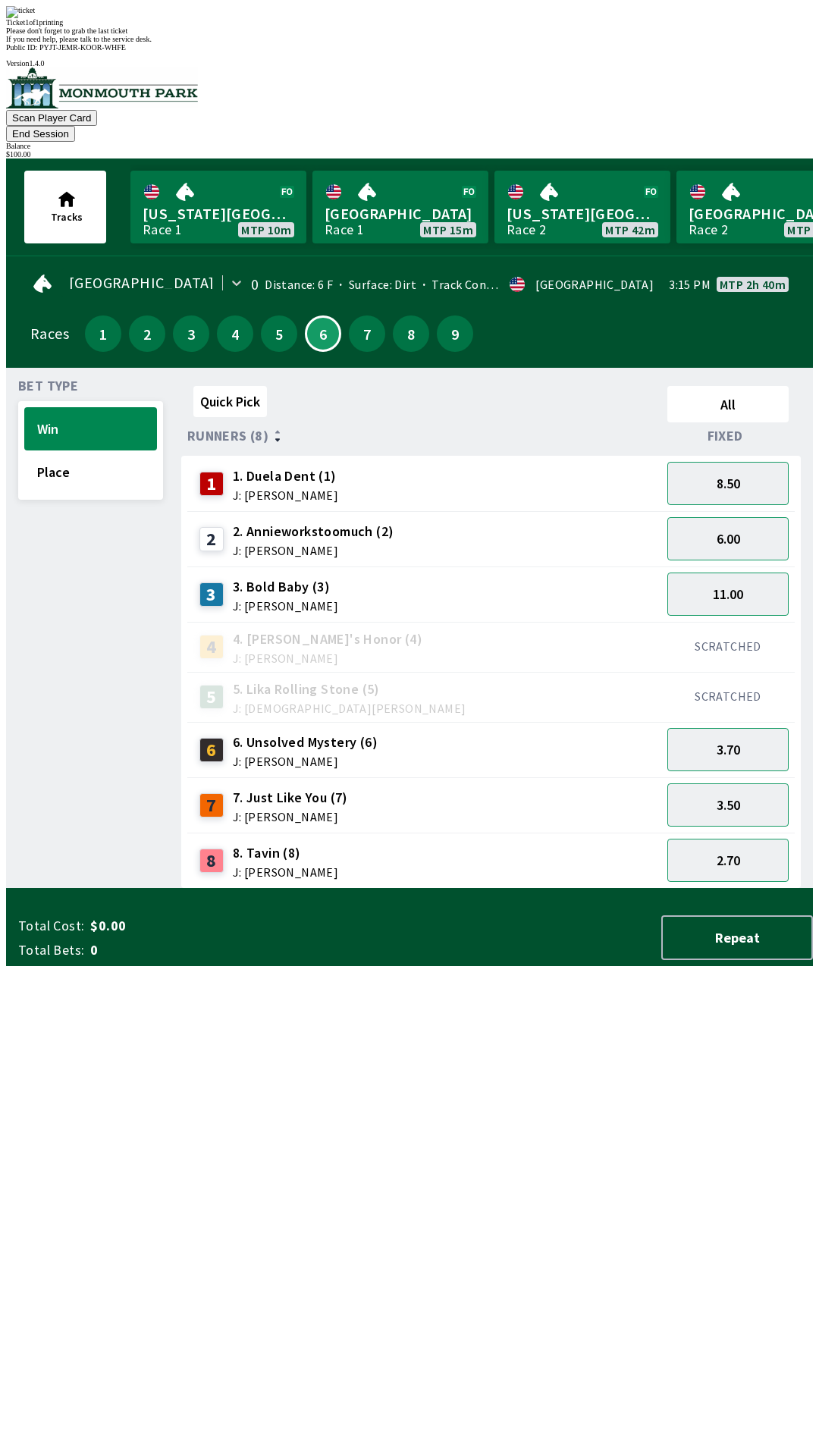
click at [173, 316] on div "3" at bounding box center [190, 333] width 36 height 36
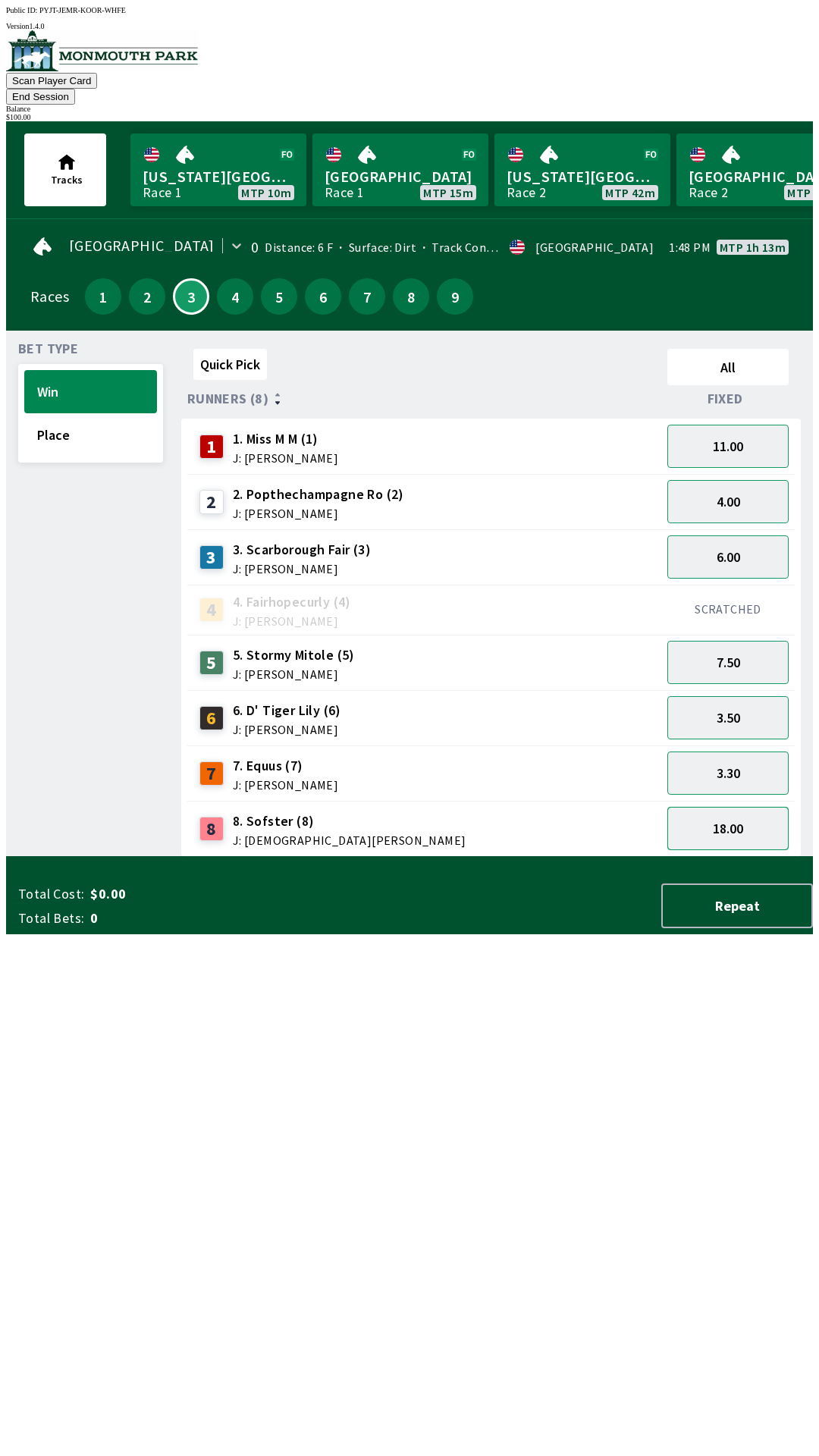
click at [740, 807] on button "18.00" at bounding box center [727, 829] width 121 height 43
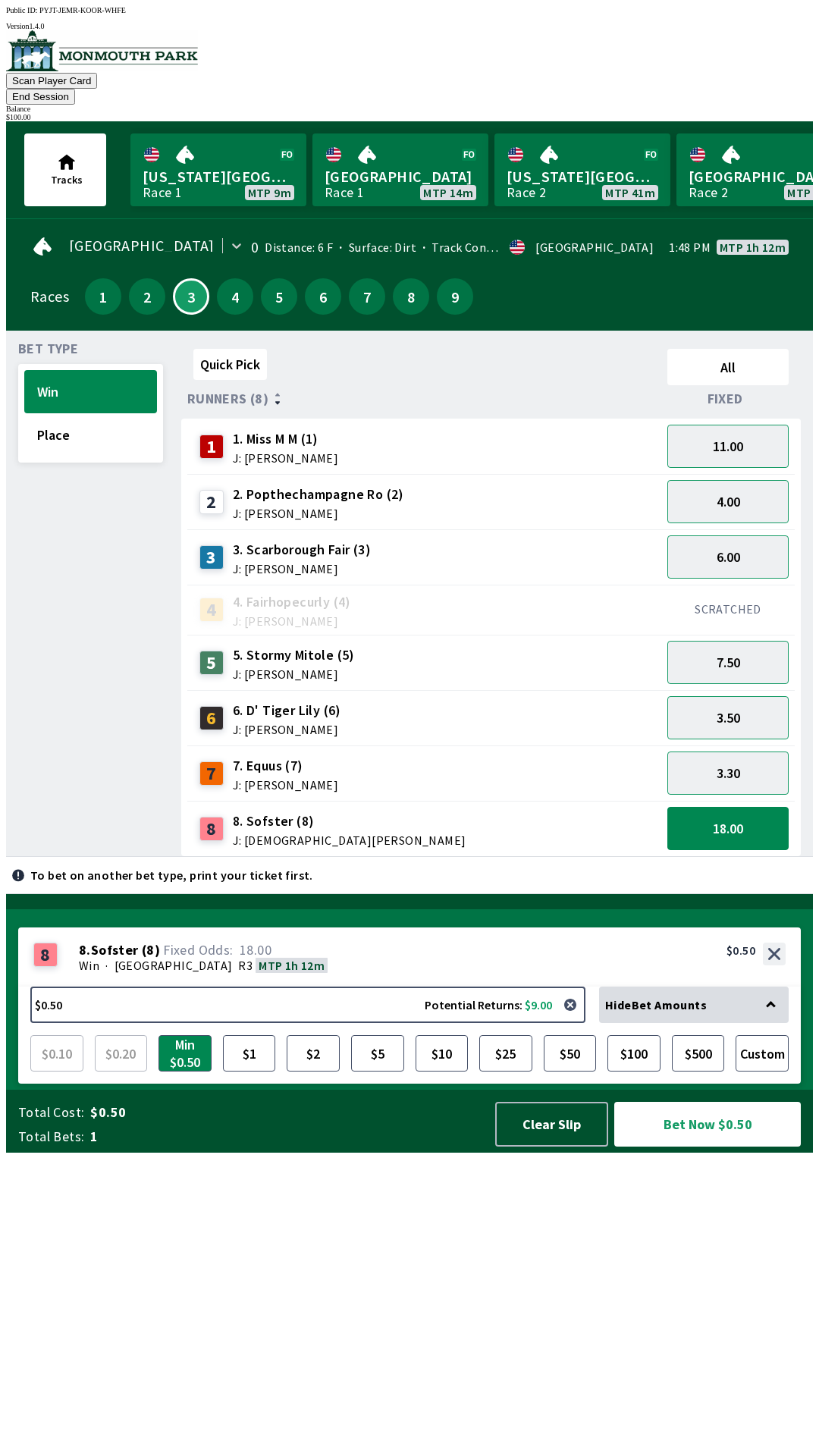
click at [75, 89] on button "End Session" at bounding box center [40, 96] width 69 height 16
